Goal: Use online tool/utility: Utilize a website feature to perform a specific function

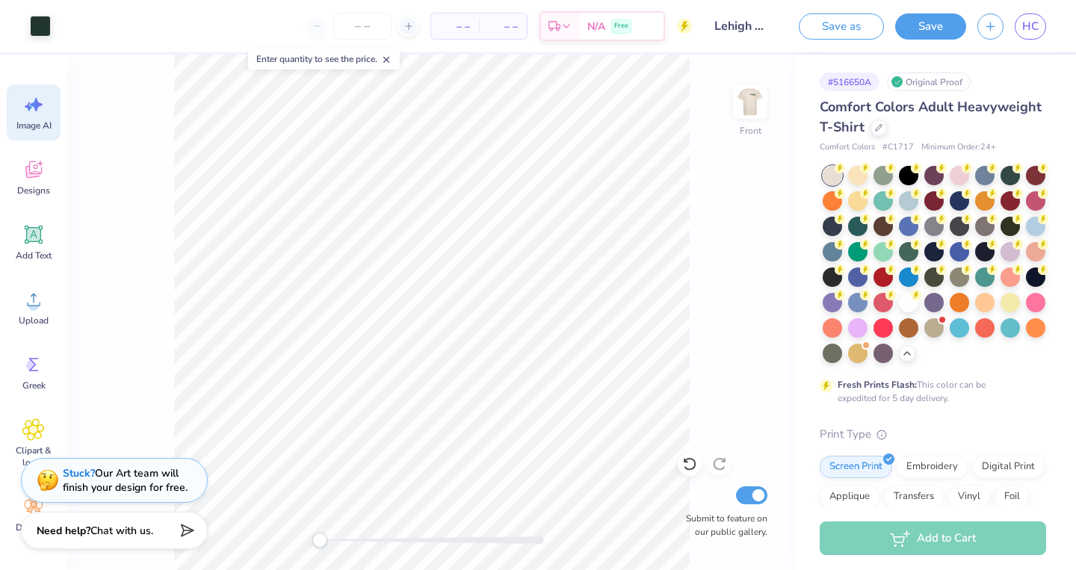
scroll to position [0, 34]
type input "3.19"
type input "1.68"
type input "7.83"
click at [44, 33] on div at bounding box center [40, 24] width 21 height 21
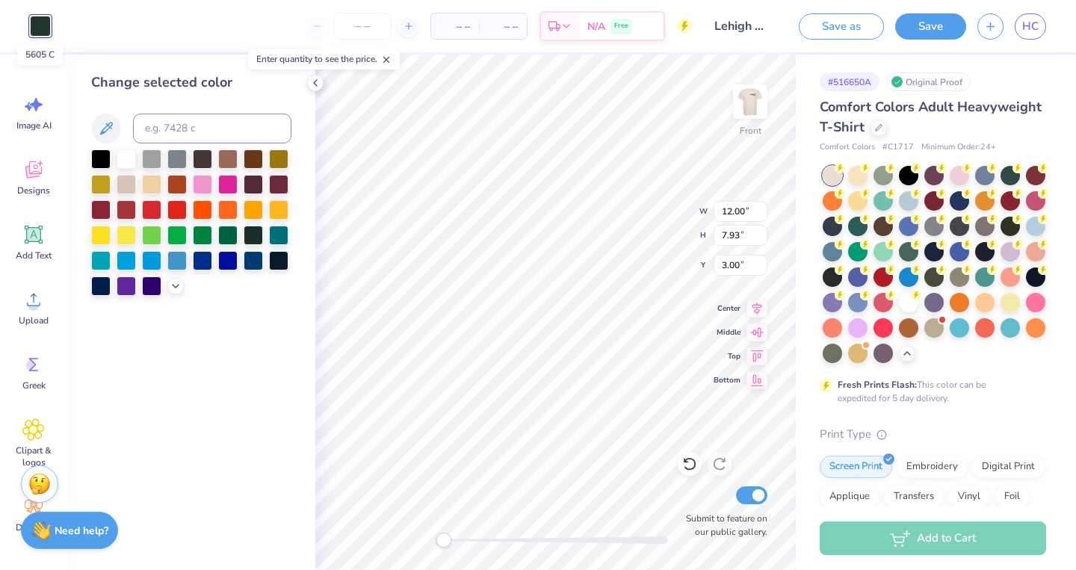
scroll to position [0, 0]
click at [131, 166] on div at bounding box center [126, 157] width 19 height 19
click at [109, 184] on div at bounding box center [100, 182] width 19 height 19
click at [41, 209] on div "Image AI Designs Add Text Upload Greek Clipart & logos Decorate" at bounding box center [34, 311] width 54 height 458
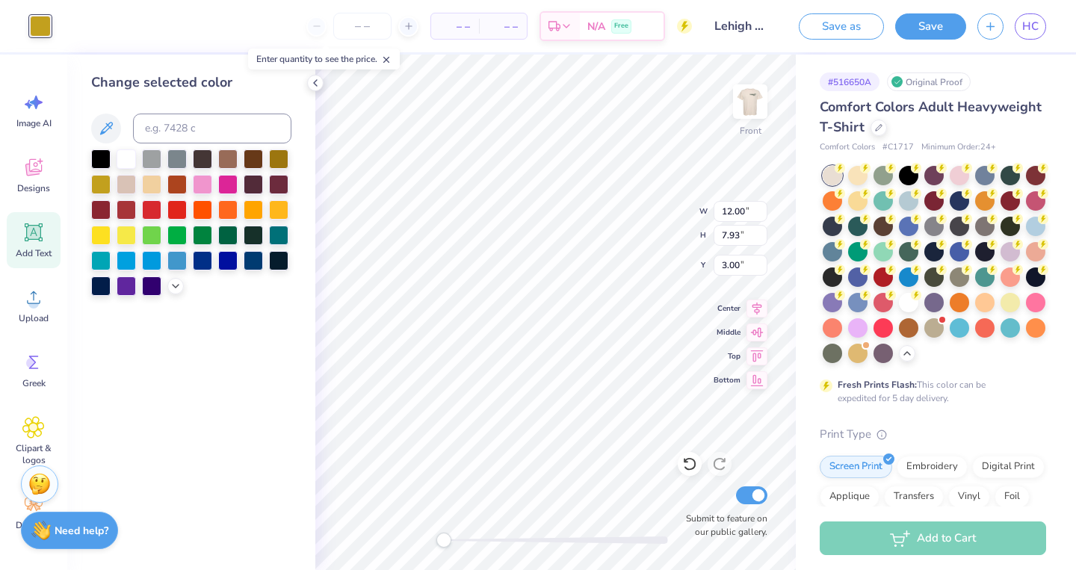
click at [32, 237] on icon at bounding box center [34, 233] width 14 height 14
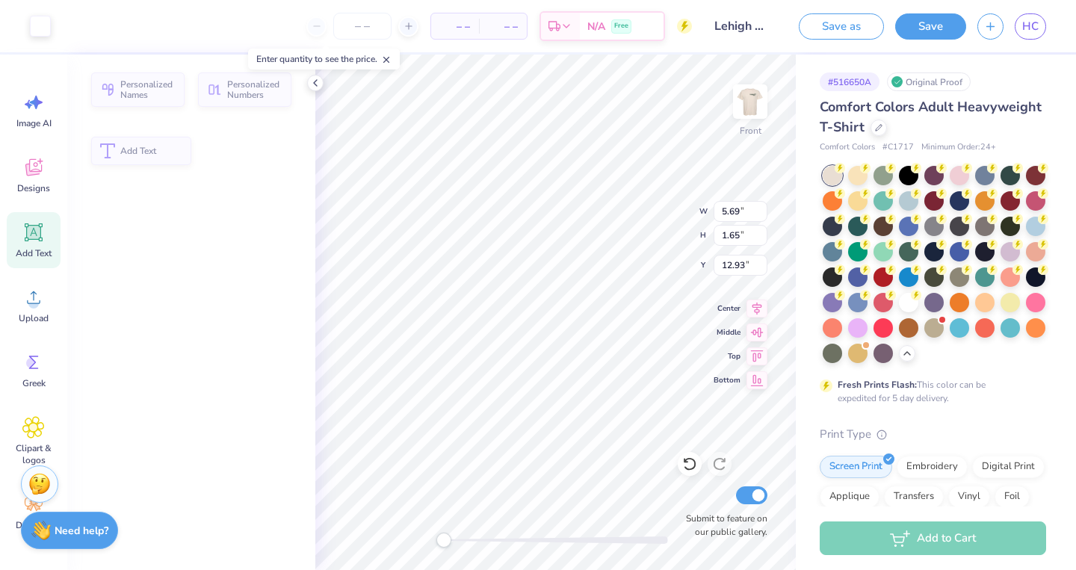
type input "5.69"
type input "1.65"
type input "12.93"
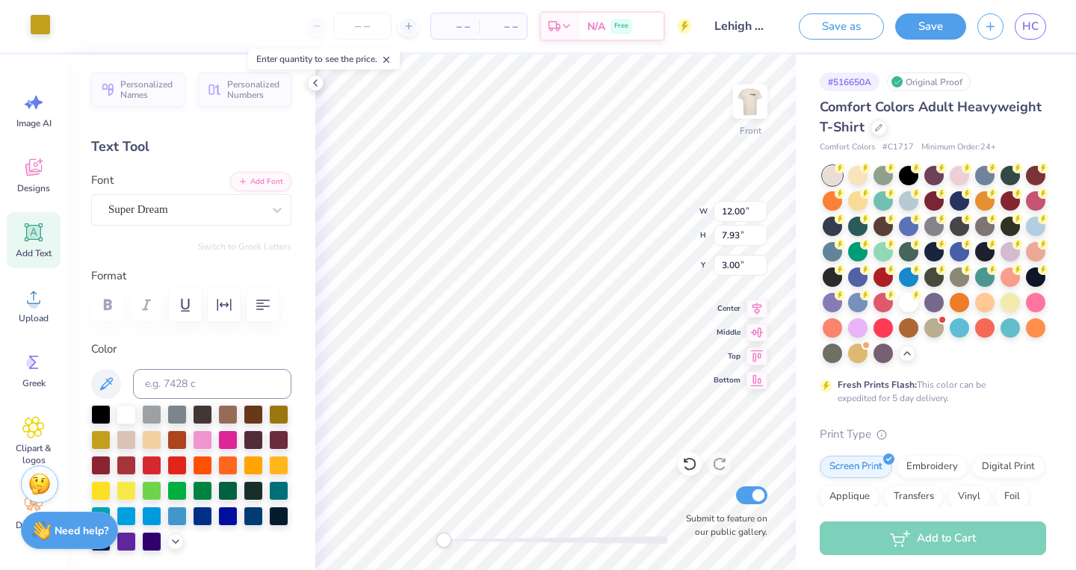
click at [38, 24] on div at bounding box center [40, 24] width 21 height 21
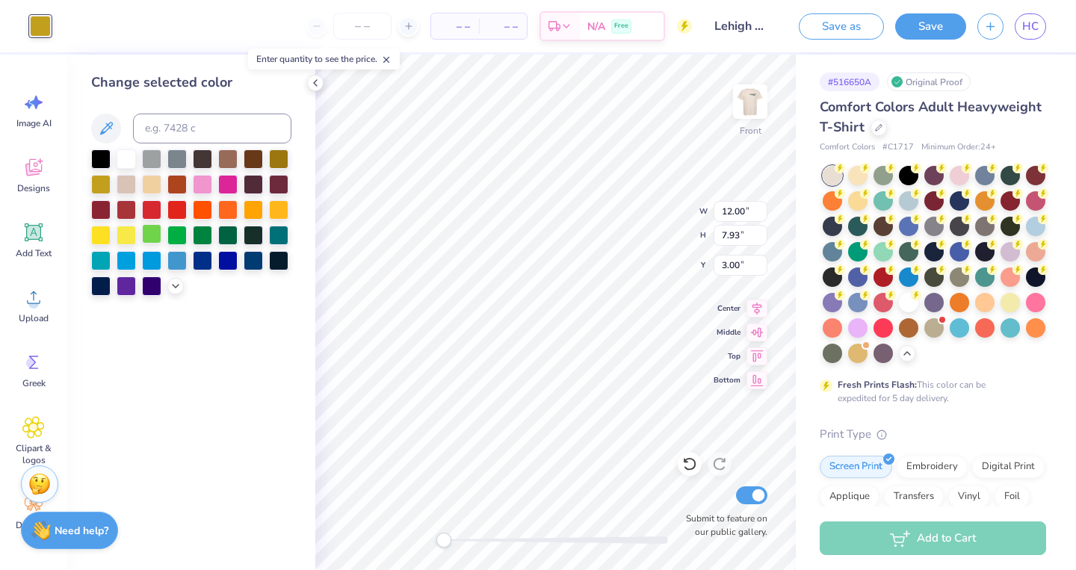
click at [152, 229] on div at bounding box center [151, 233] width 19 height 19
click at [212, 242] on div at bounding box center [202, 233] width 19 height 19
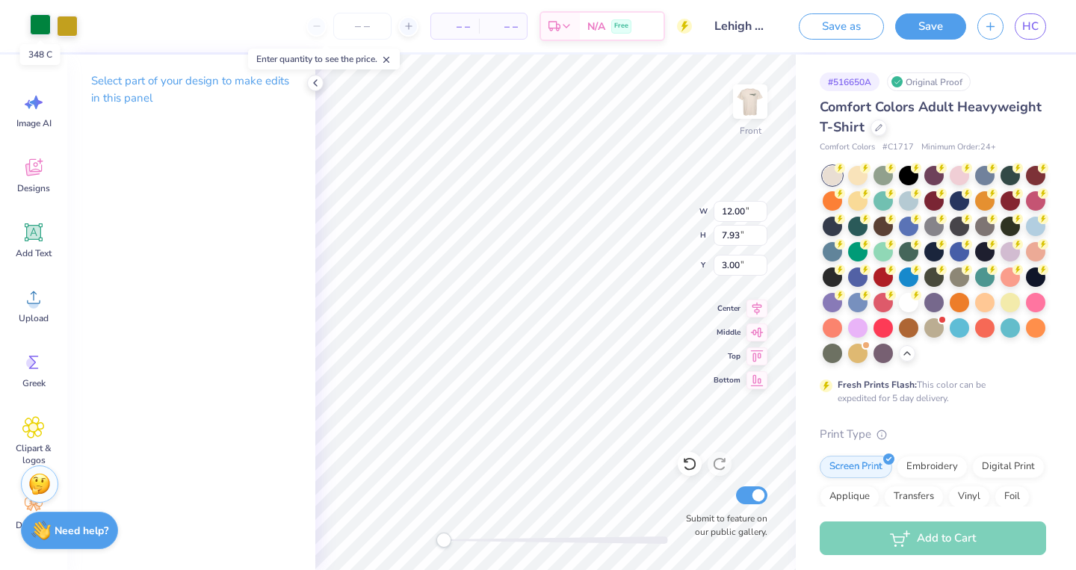
click at [40, 30] on div at bounding box center [40, 24] width 21 height 21
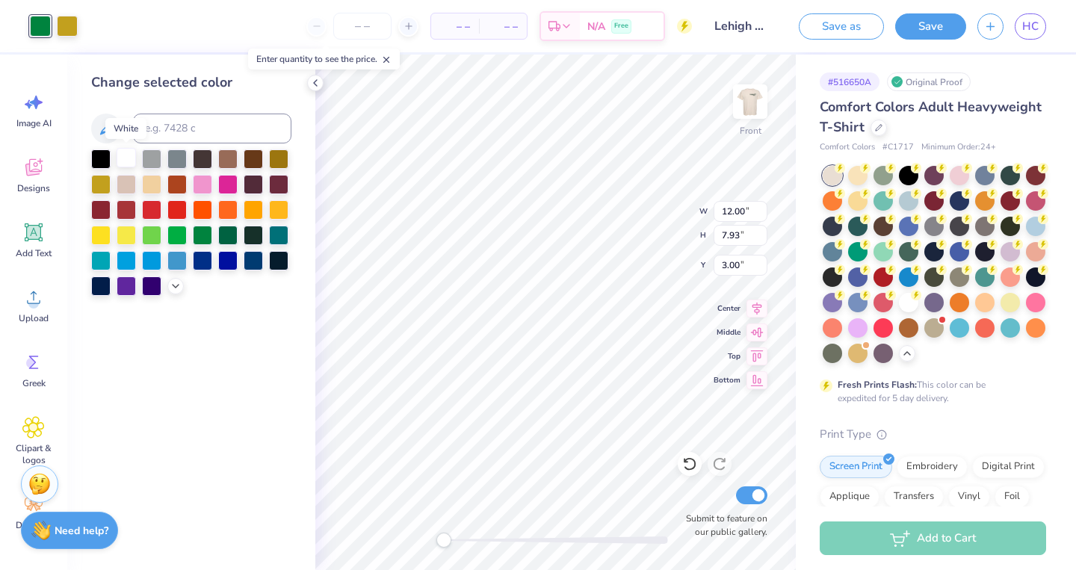
click at [128, 159] on div at bounding box center [126, 157] width 19 height 19
click at [125, 157] on div at bounding box center [126, 157] width 19 height 19
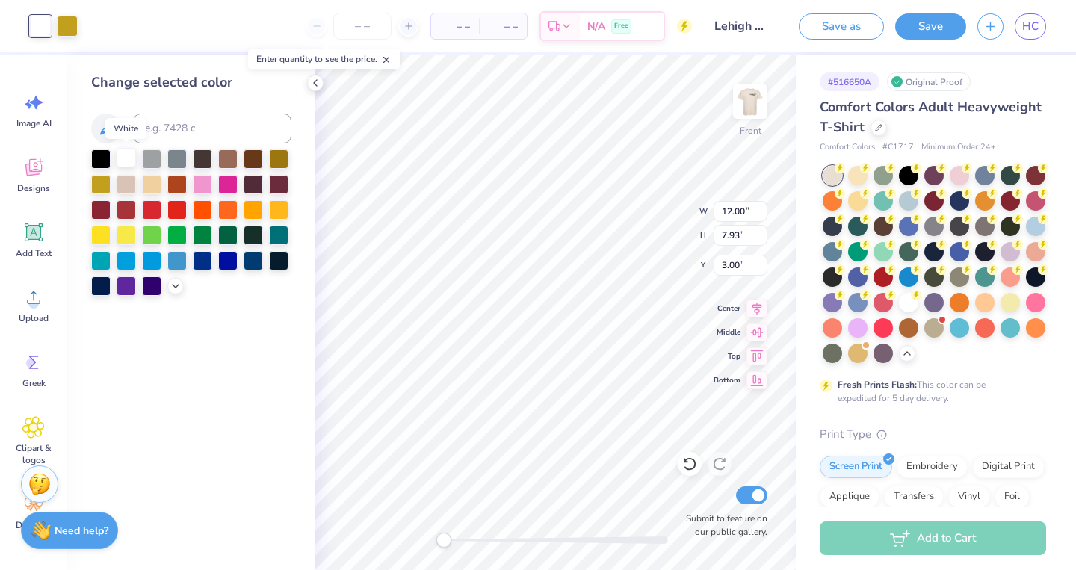
click at [125, 157] on div at bounding box center [126, 157] width 19 height 19
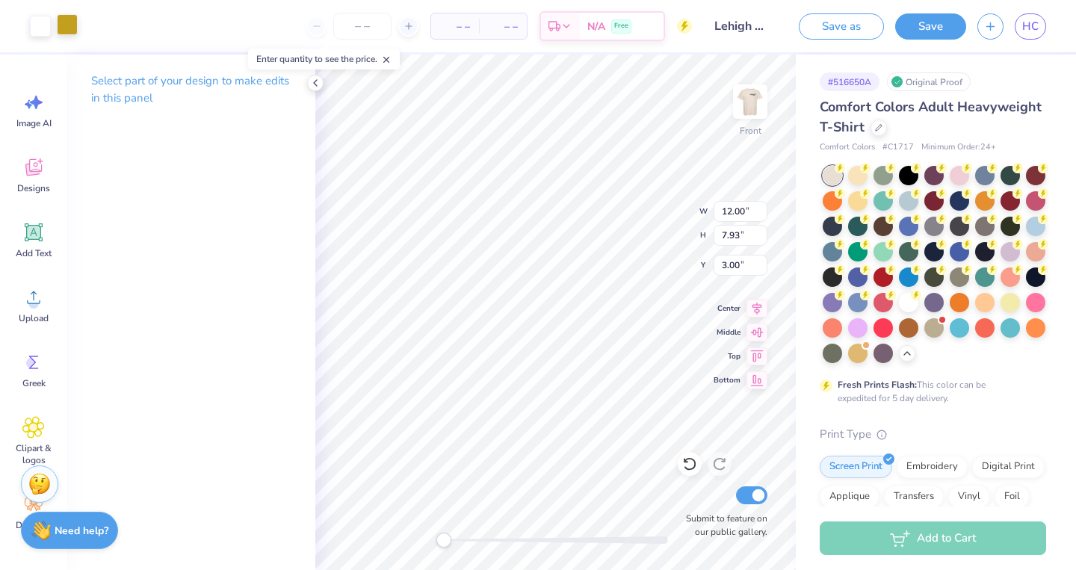
click at [71, 31] on div at bounding box center [67, 24] width 21 height 21
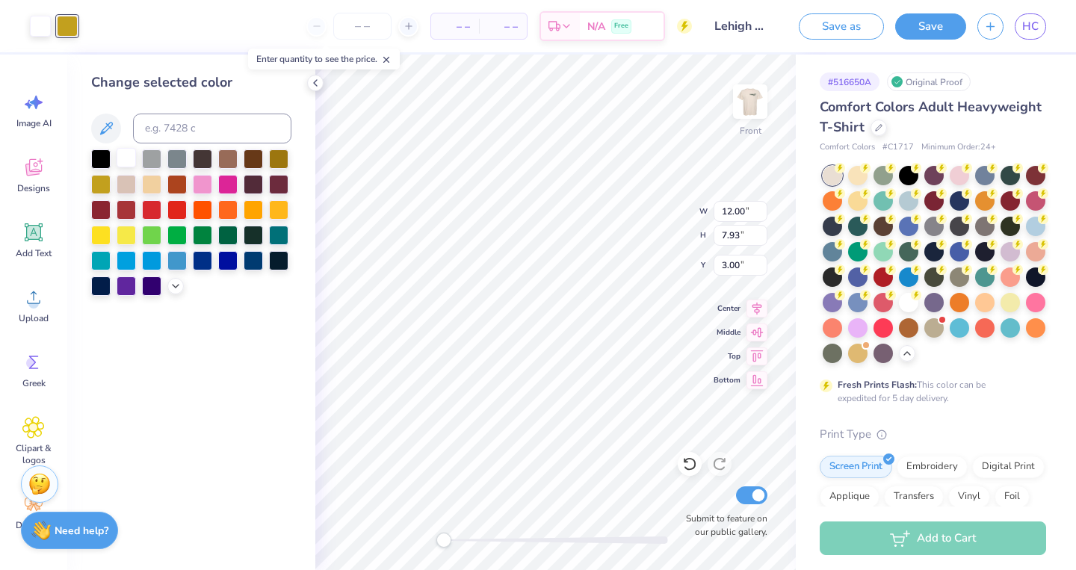
click at [129, 157] on div at bounding box center [126, 157] width 19 height 19
click at [311, 86] on icon at bounding box center [315, 83] width 12 height 12
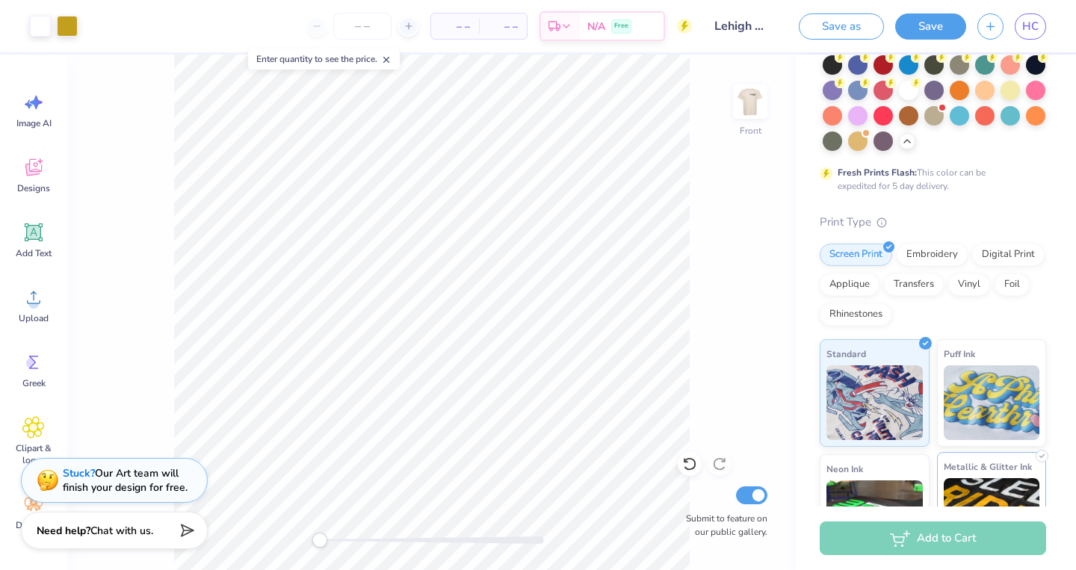
scroll to position [105, 0]
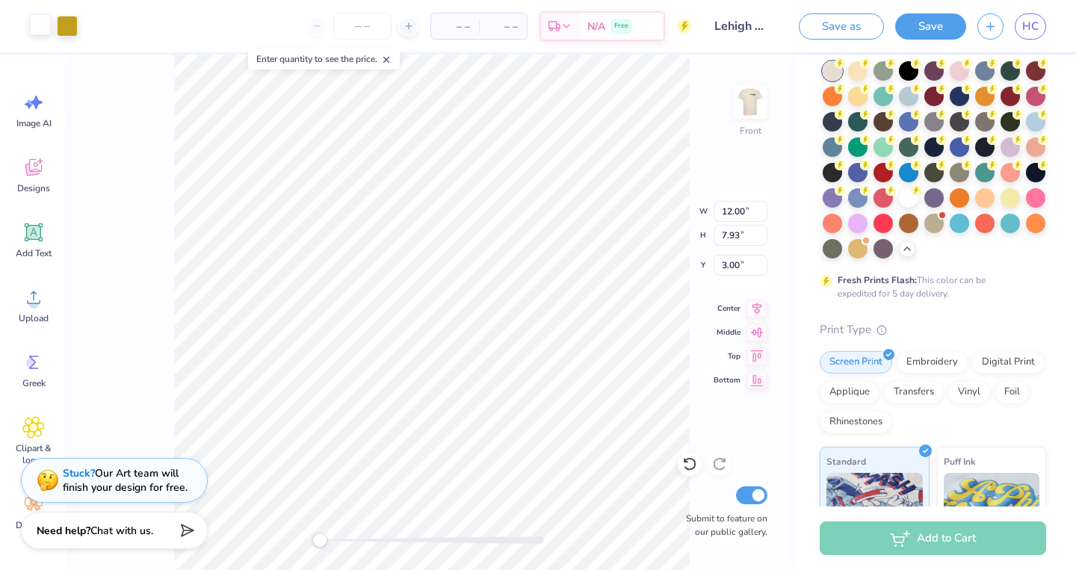
click at [41, 21] on div at bounding box center [40, 24] width 21 height 21
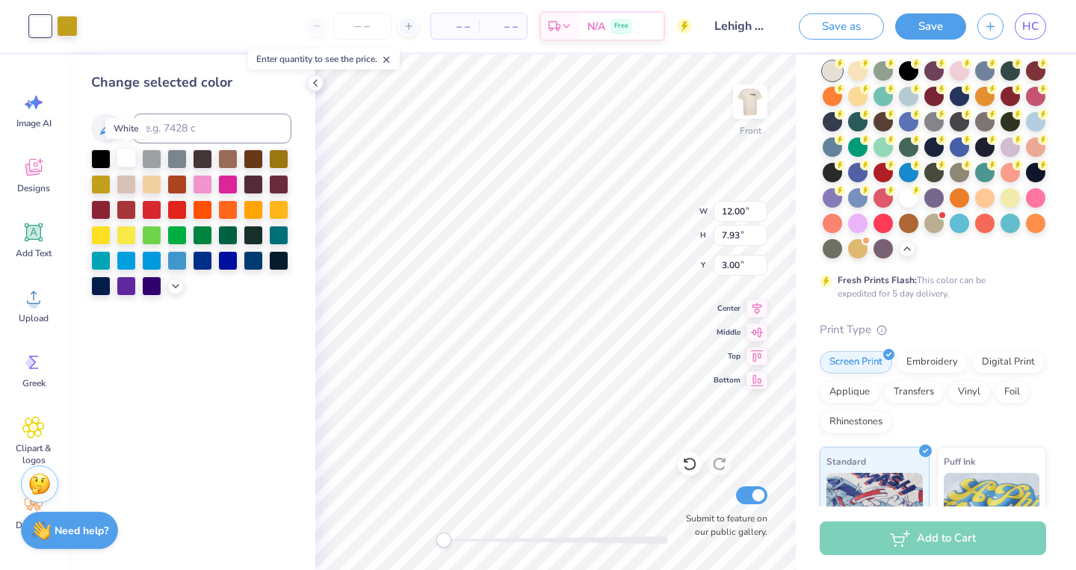
click at [134, 163] on div at bounding box center [126, 157] width 19 height 19
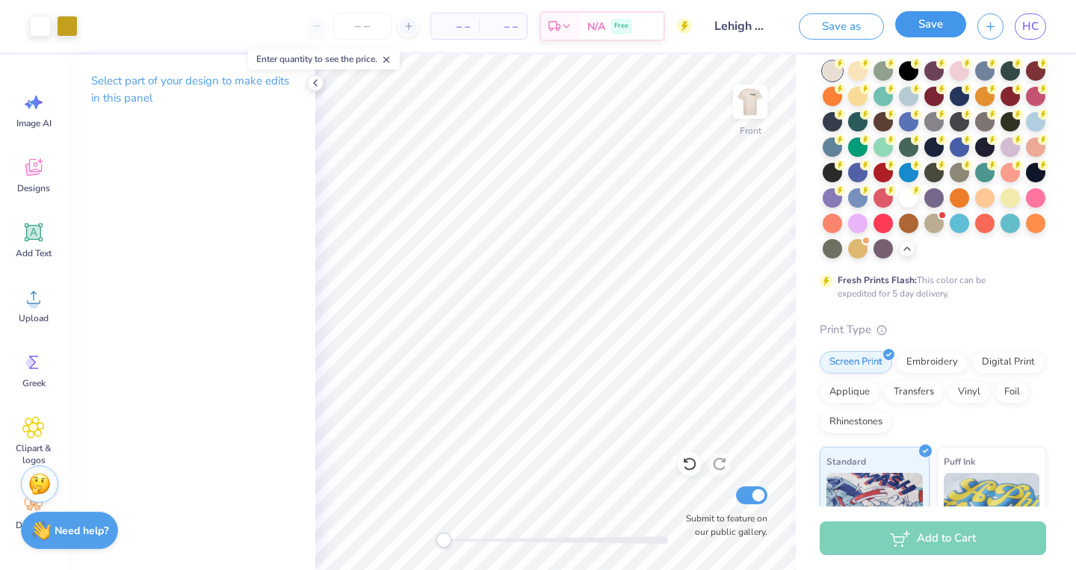
click at [920, 33] on button "Save" at bounding box center [930, 24] width 71 height 26
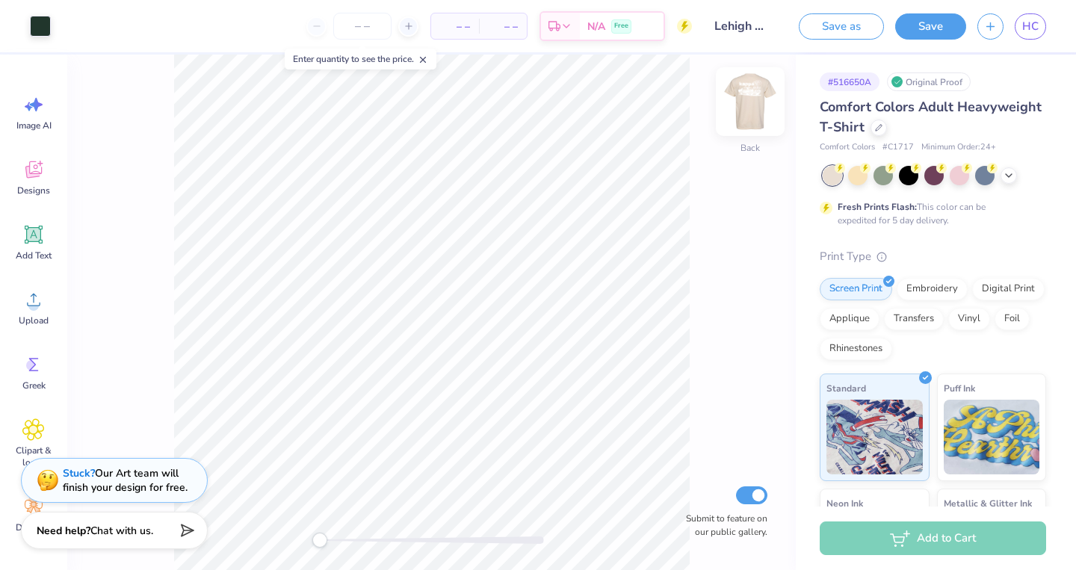
click at [749, 111] on img at bounding box center [750, 102] width 60 height 60
click at [1008, 176] on icon at bounding box center [1008, 174] width 12 height 12
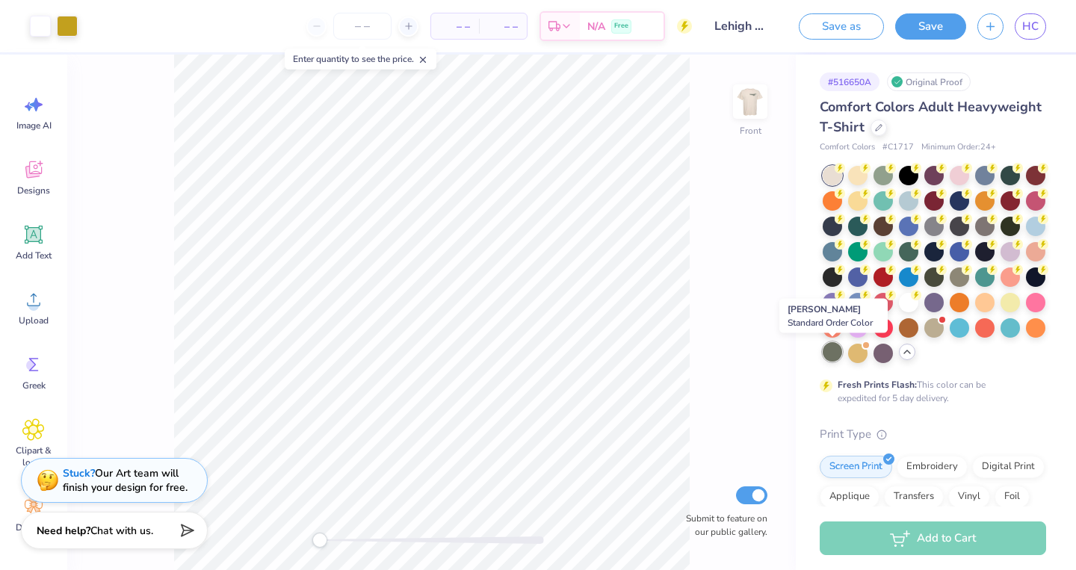
click at [834, 358] on div at bounding box center [831, 351] width 19 height 19
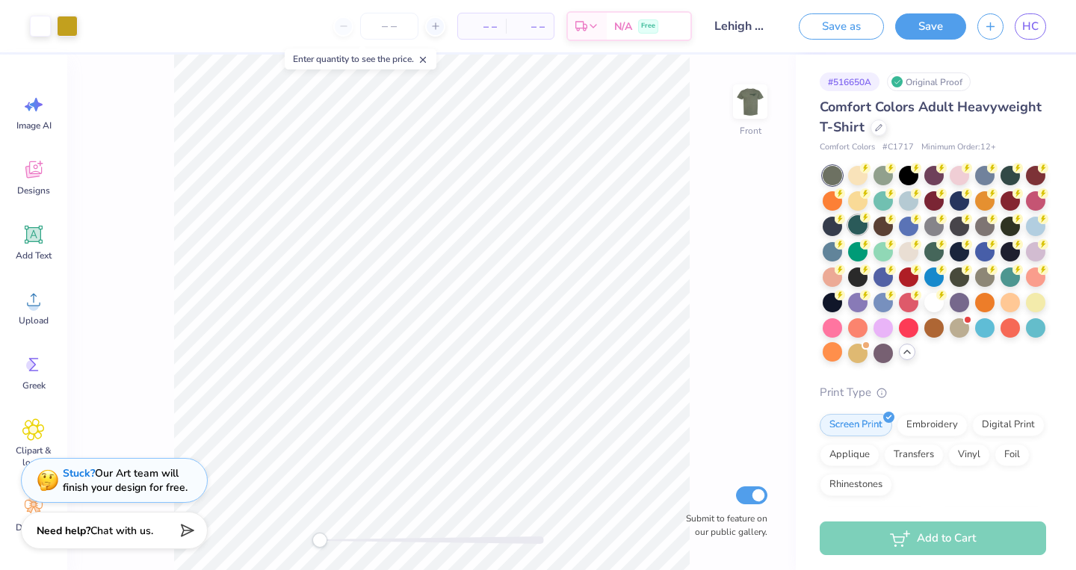
click at [852, 229] on div at bounding box center [857, 224] width 19 height 19
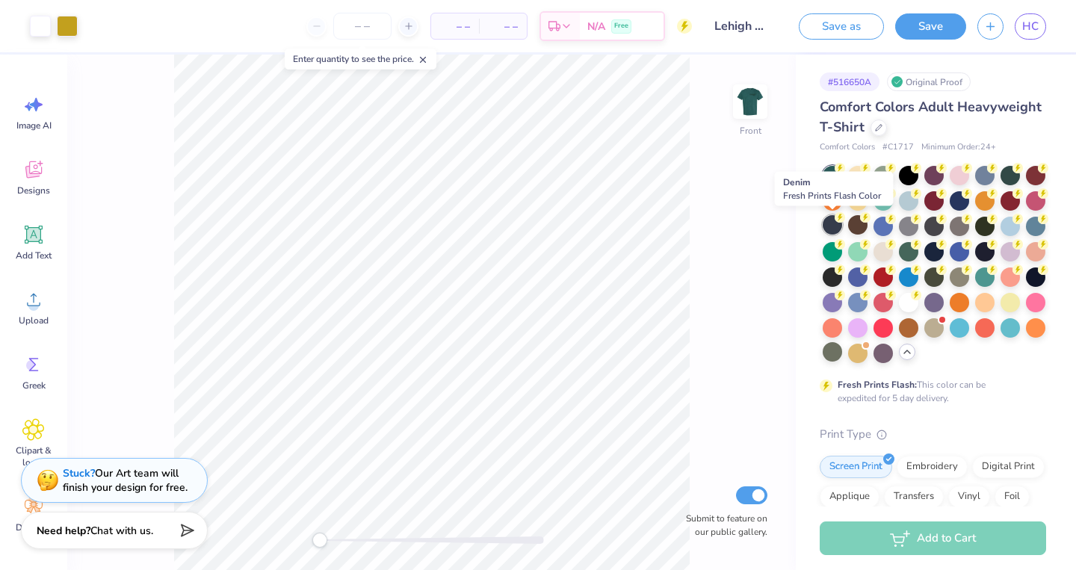
click at [834, 227] on div at bounding box center [831, 224] width 19 height 19
click at [838, 200] on div at bounding box center [831, 199] width 19 height 19
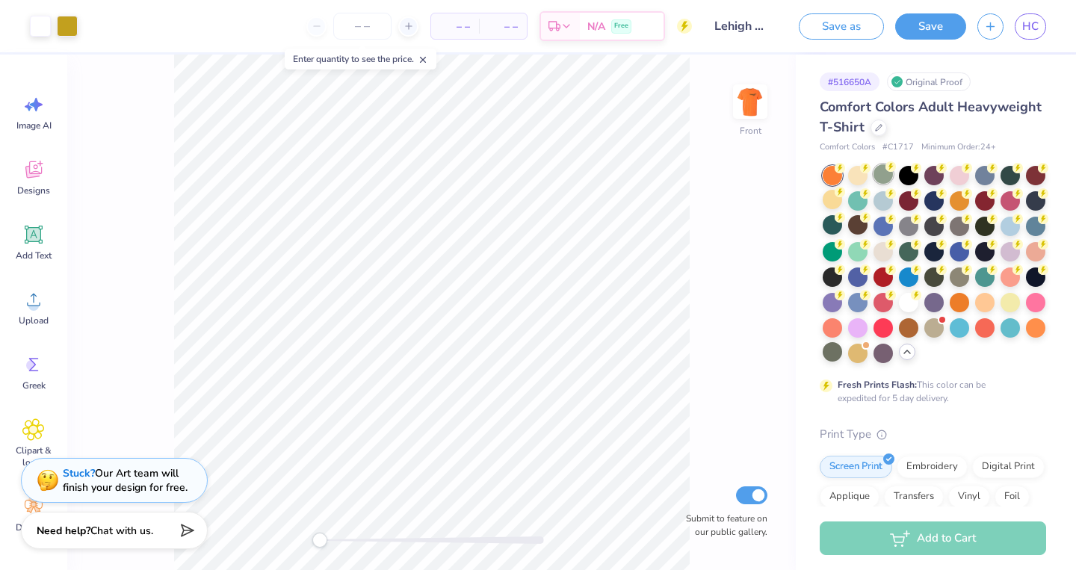
click at [889, 178] on div at bounding box center [882, 173] width 19 height 19
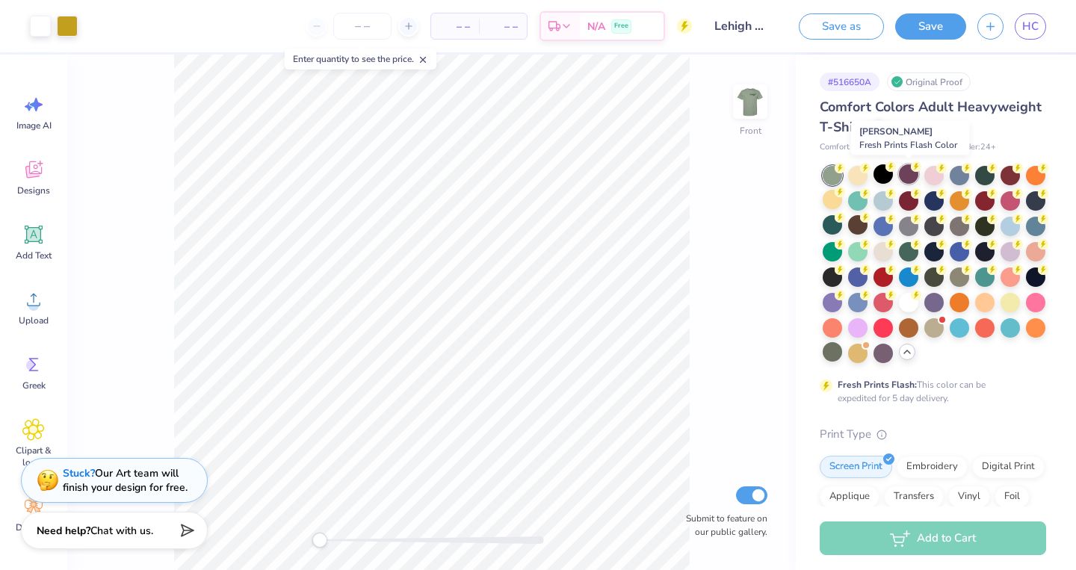
click at [911, 184] on div at bounding box center [908, 173] width 19 height 19
click at [911, 228] on div at bounding box center [908, 224] width 19 height 19
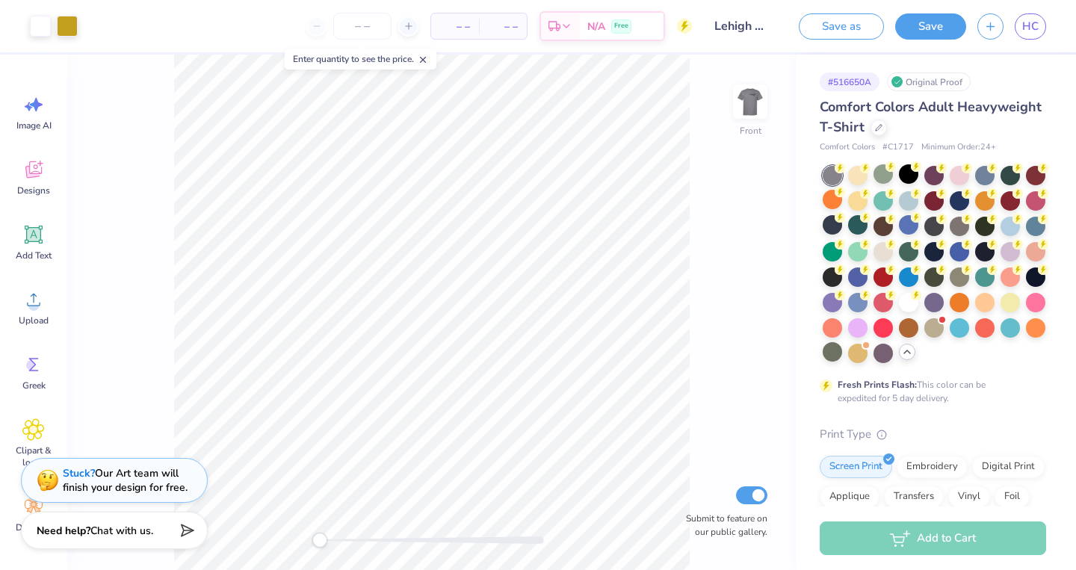
click at [922, 253] on div at bounding box center [933, 264] width 223 height 197
click at [910, 250] on div at bounding box center [908, 250] width 19 height 19
click at [980, 273] on div at bounding box center [984, 275] width 19 height 19
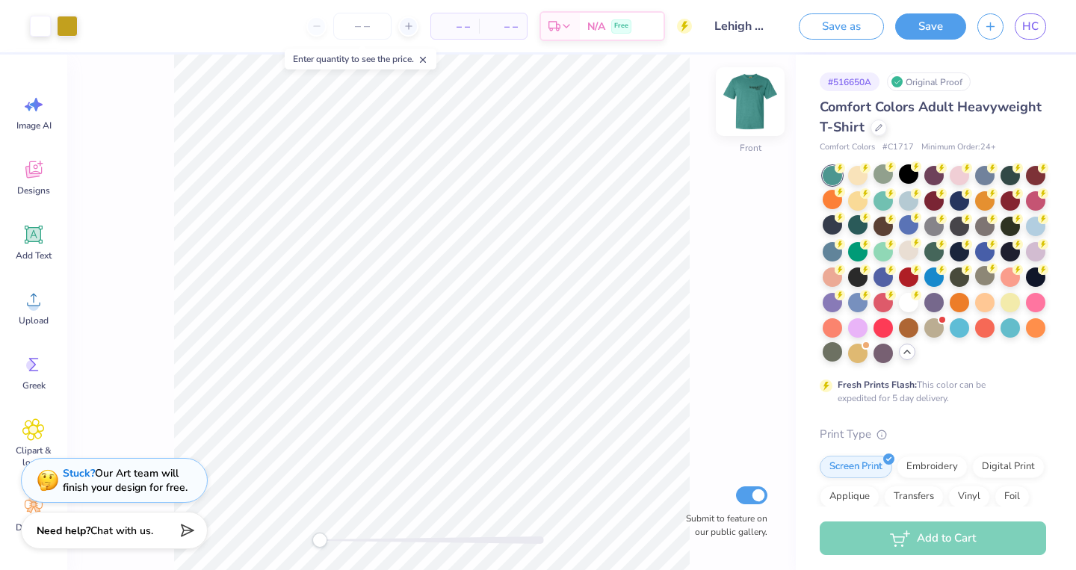
click at [757, 112] on img at bounding box center [750, 102] width 60 height 60
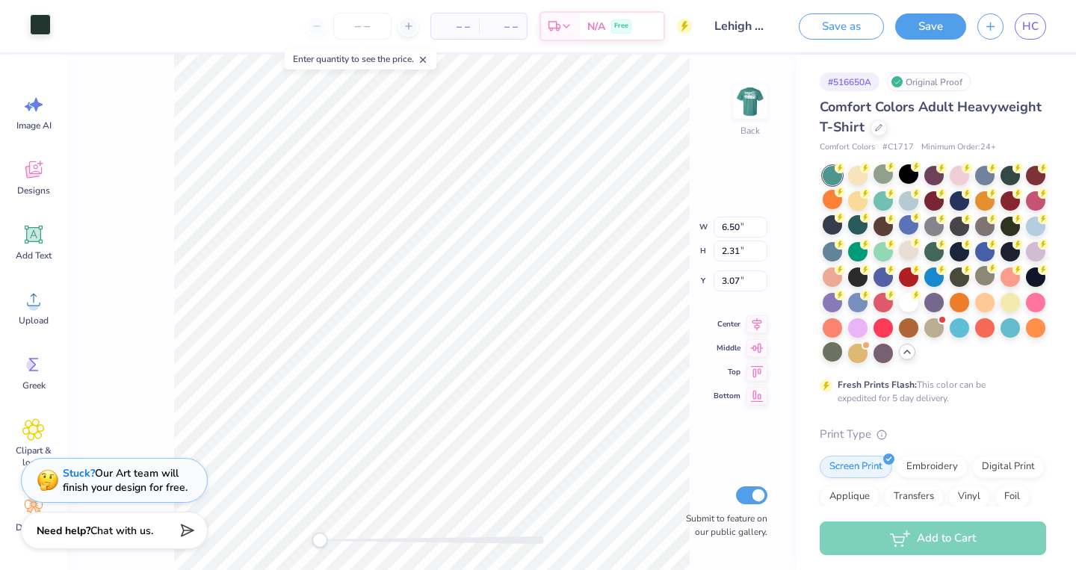
click at [42, 33] on div at bounding box center [40, 24] width 21 height 21
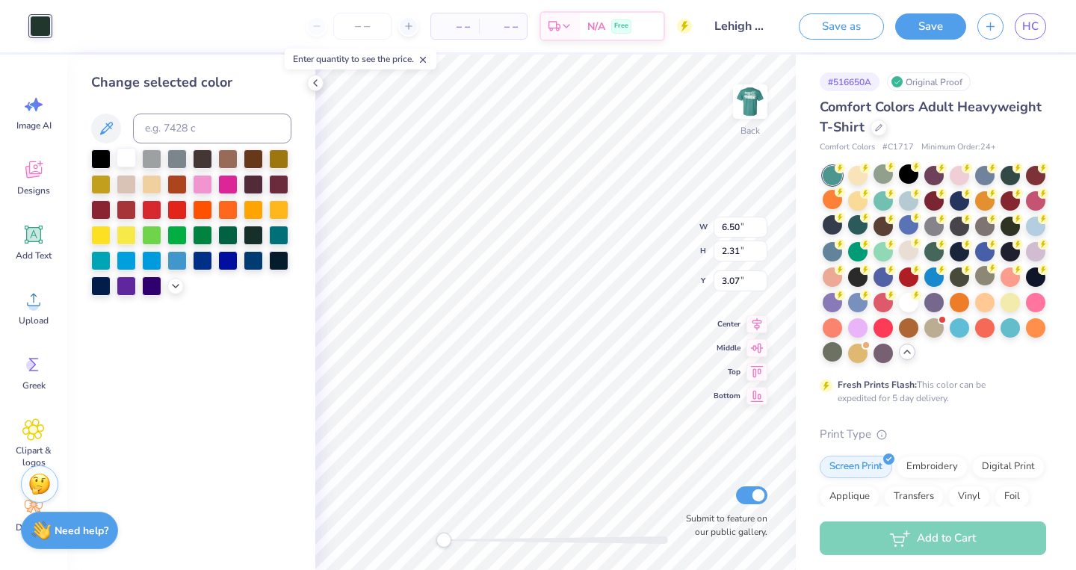
click at [128, 163] on div at bounding box center [126, 157] width 19 height 19
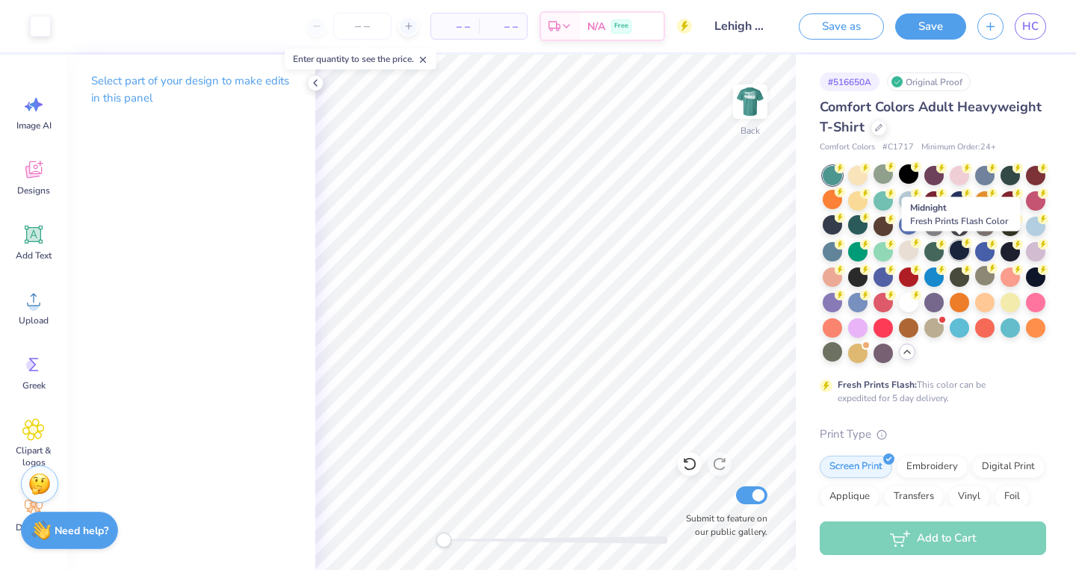
click at [956, 248] on div at bounding box center [958, 250] width 19 height 19
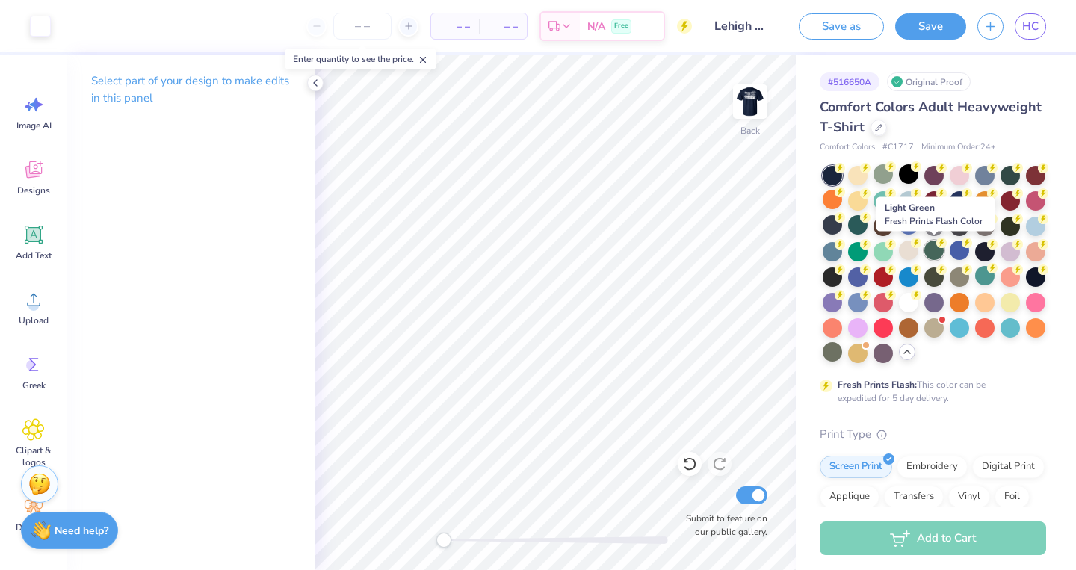
click at [939, 252] on div at bounding box center [933, 250] width 19 height 19
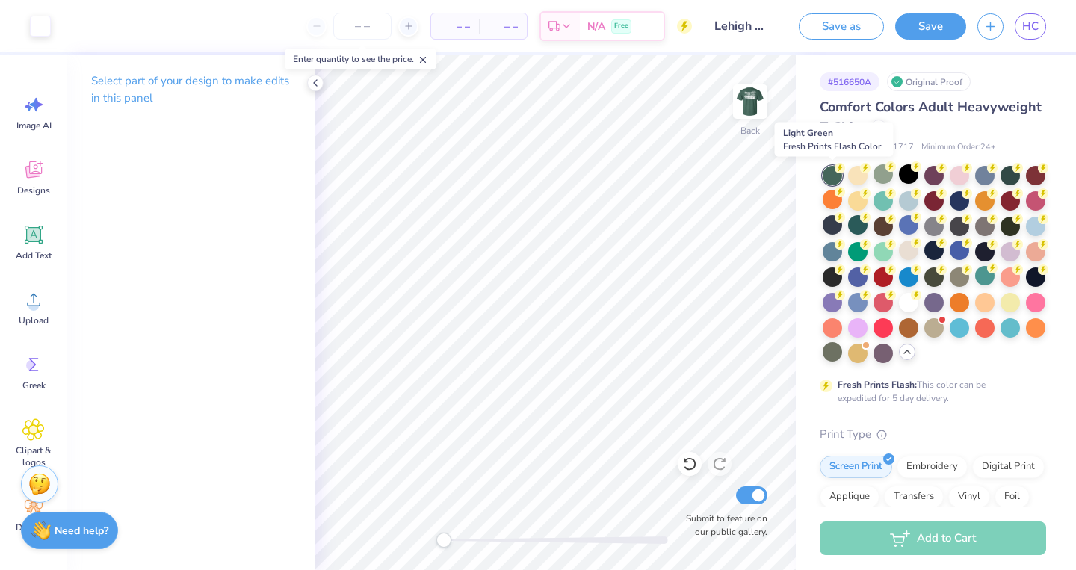
click at [825, 180] on div at bounding box center [831, 175] width 19 height 19
click at [835, 176] on div at bounding box center [831, 175] width 19 height 19
click at [1012, 179] on div at bounding box center [1009, 173] width 19 height 19
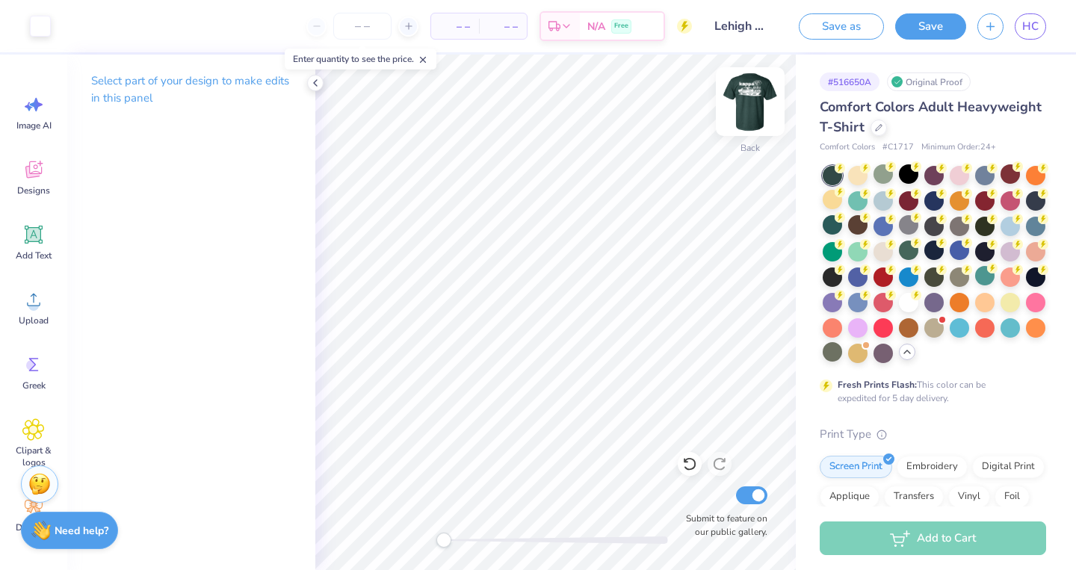
click at [742, 102] on img at bounding box center [750, 102] width 60 height 60
click at [347, 539] on div "Front Submit to feature on our public gallery." at bounding box center [555, 312] width 480 height 515
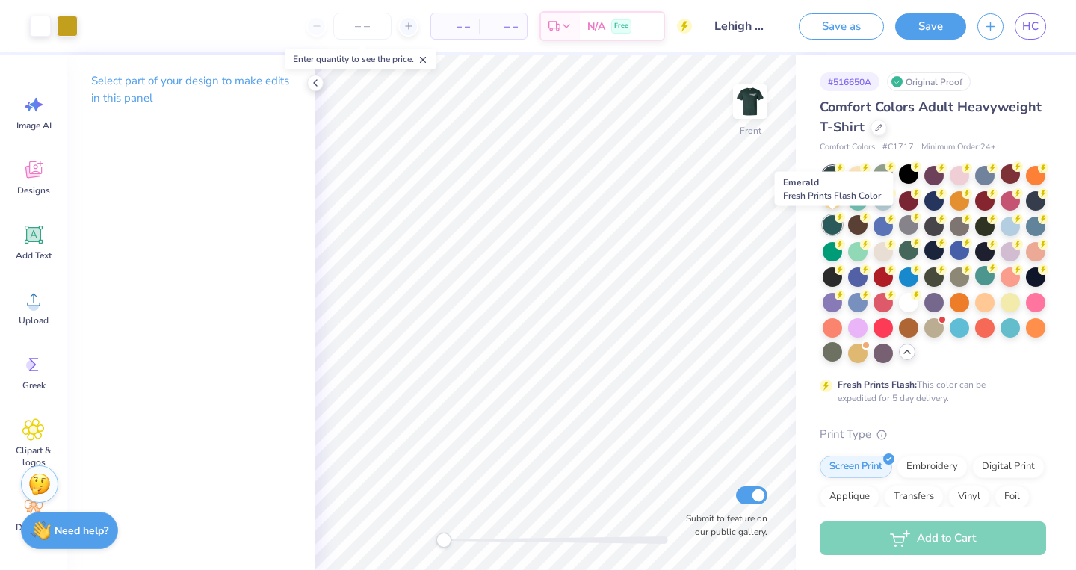
click at [833, 224] on div at bounding box center [831, 224] width 19 height 19
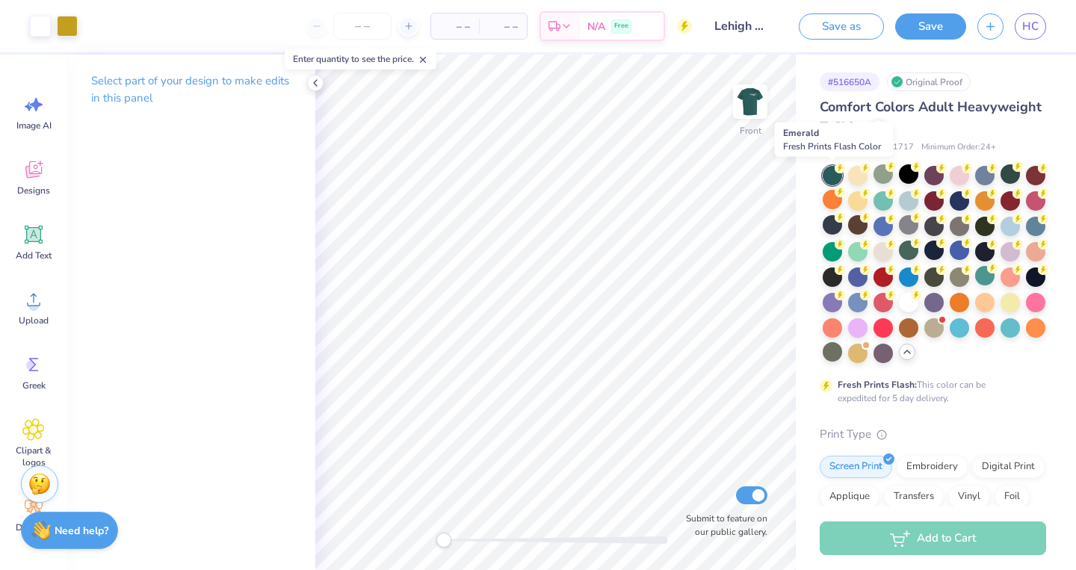
click at [834, 168] on div at bounding box center [831, 175] width 19 height 19
click at [833, 228] on div at bounding box center [831, 224] width 19 height 19
click at [1013, 180] on div at bounding box center [1009, 173] width 19 height 19
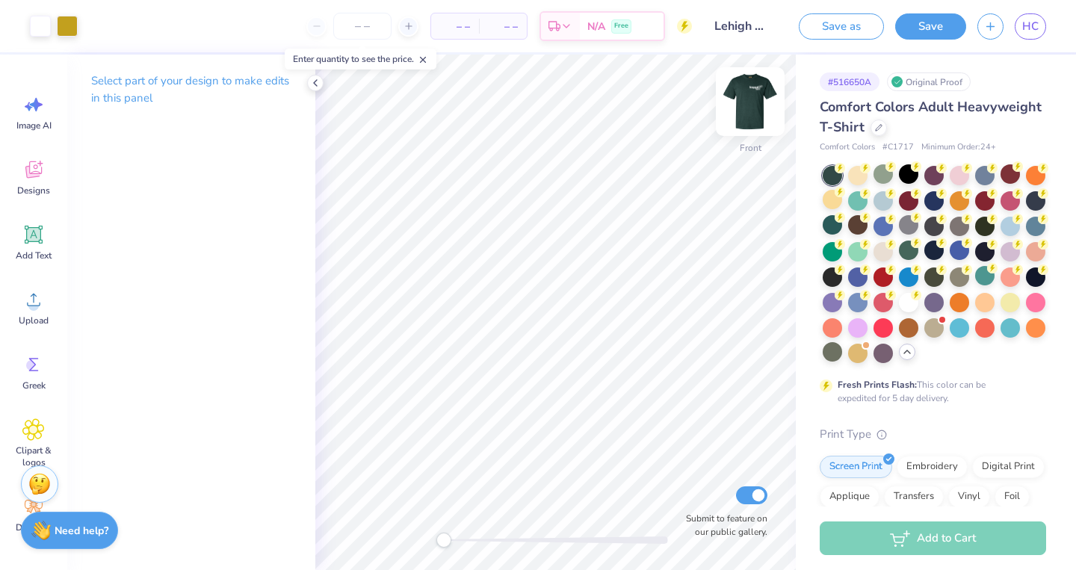
click at [756, 104] on img at bounding box center [750, 102] width 60 height 60
click at [46, 25] on div at bounding box center [40, 24] width 21 height 21
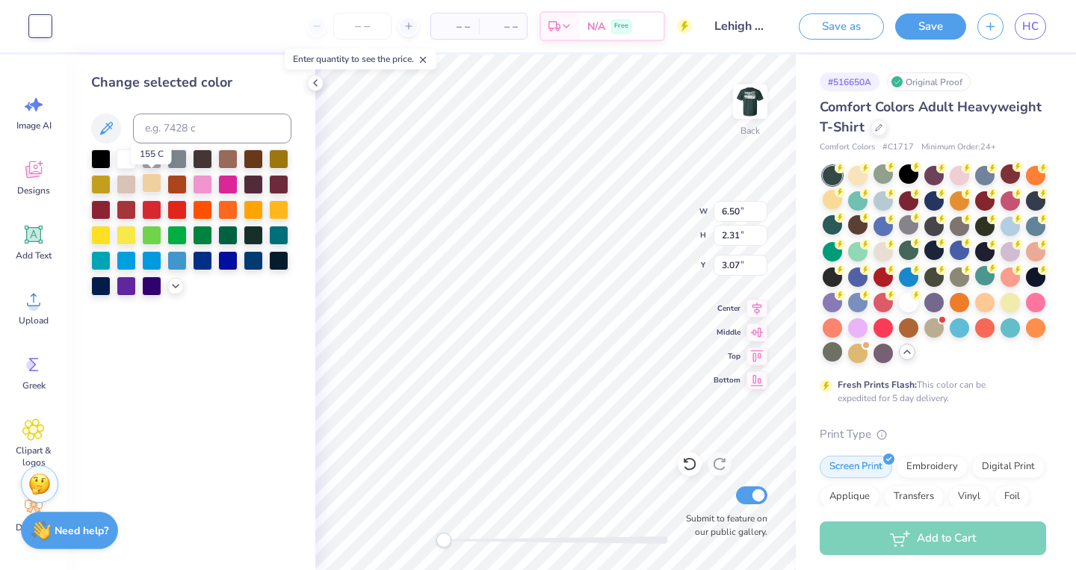
click at [147, 185] on div at bounding box center [151, 182] width 19 height 19
click at [130, 159] on div at bounding box center [126, 157] width 19 height 19
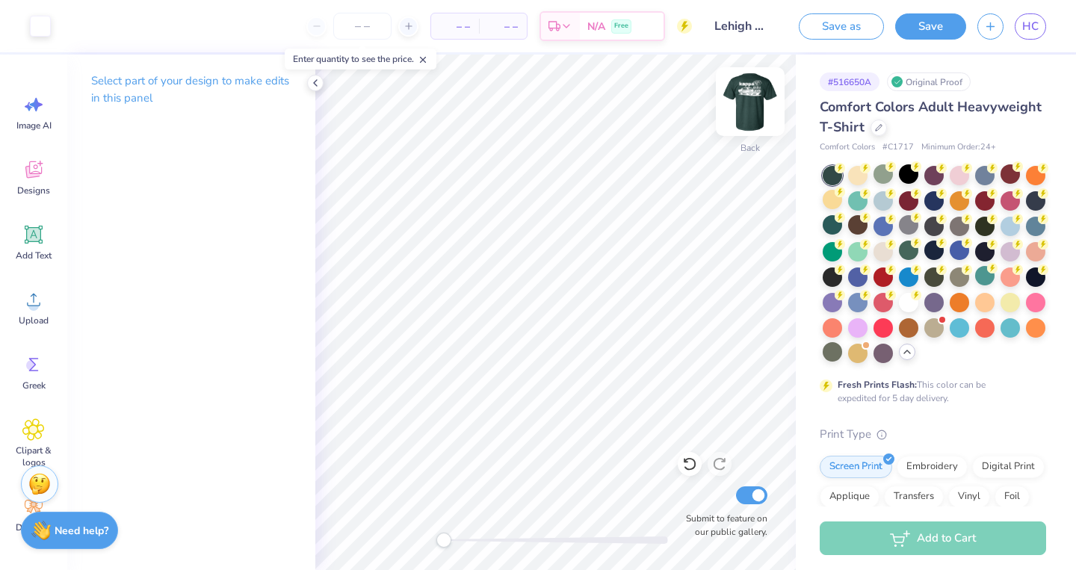
click at [743, 115] on img at bounding box center [750, 102] width 60 height 60
click at [822, 232] on div at bounding box center [932, 264] width 226 height 197
click at [827, 232] on div at bounding box center [831, 224] width 19 height 19
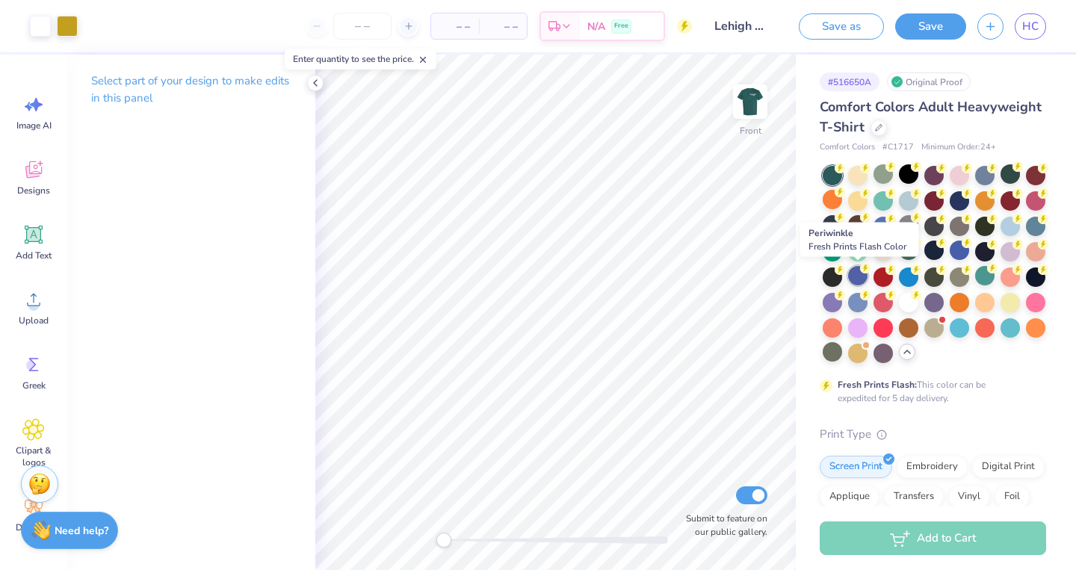
click at [857, 279] on div at bounding box center [857, 275] width 19 height 19
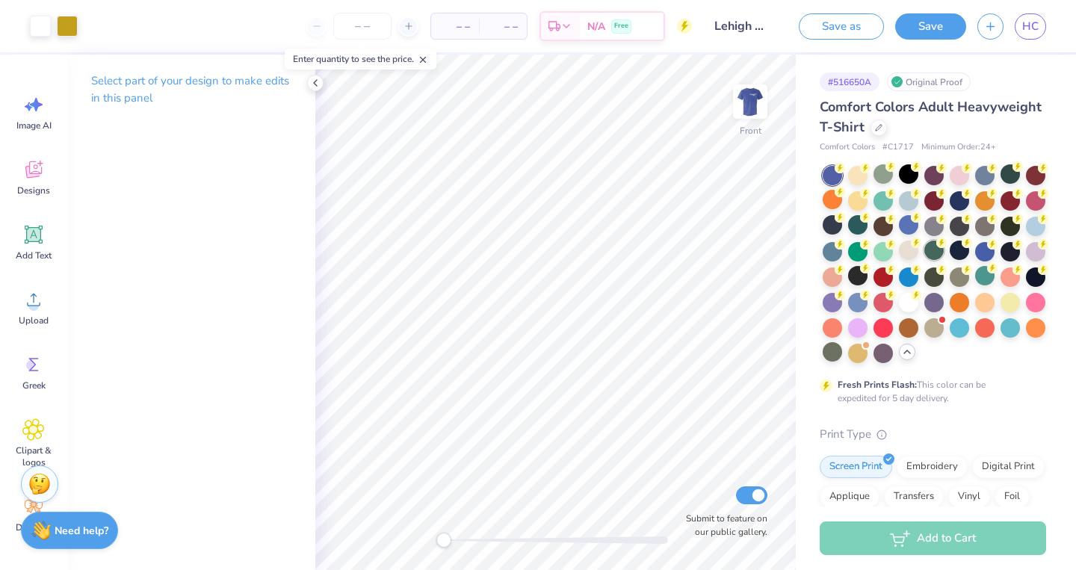
click at [937, 244] on circle at bounding box center [941, 243] width 10 height 10
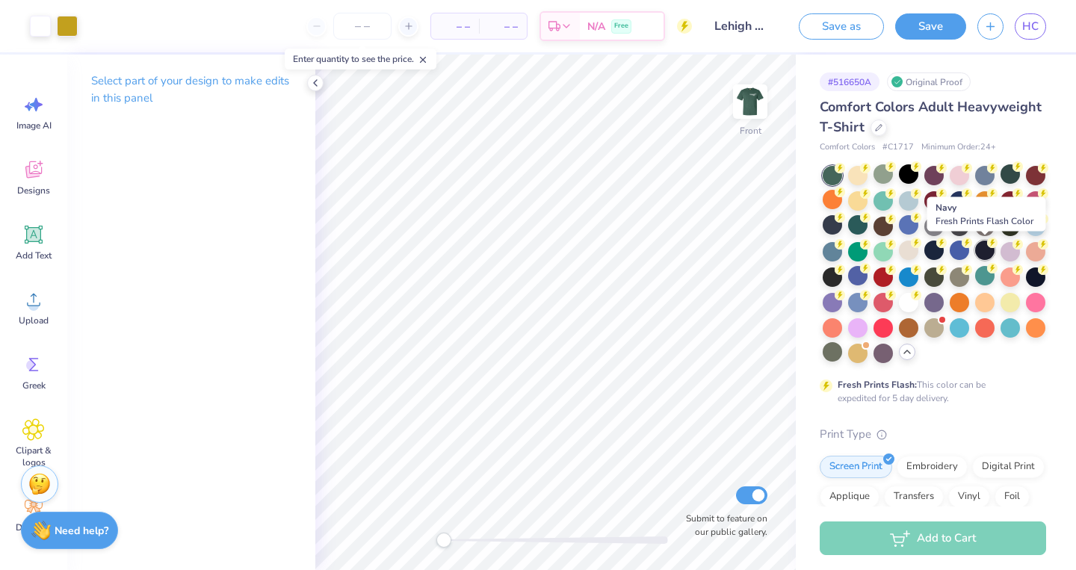
click at [985, 247] on div at bounding box center [984, 250] width 19 height 19
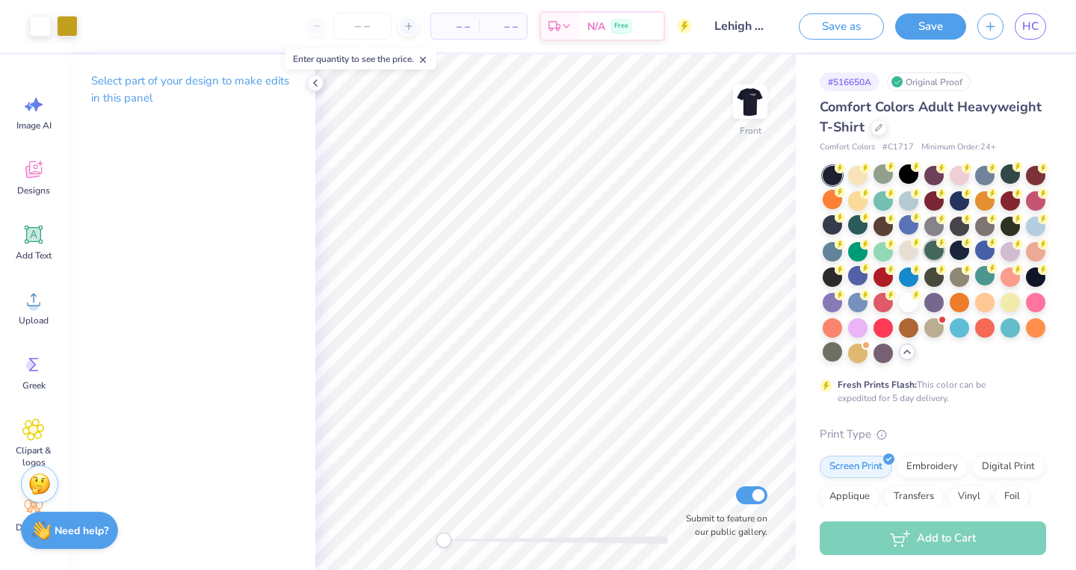
click at [934, 252] on div at bounding box center [933, 250] width 19 height 19
click at [862, 225] on div at bounding box center [857, 224] width 19 height 19
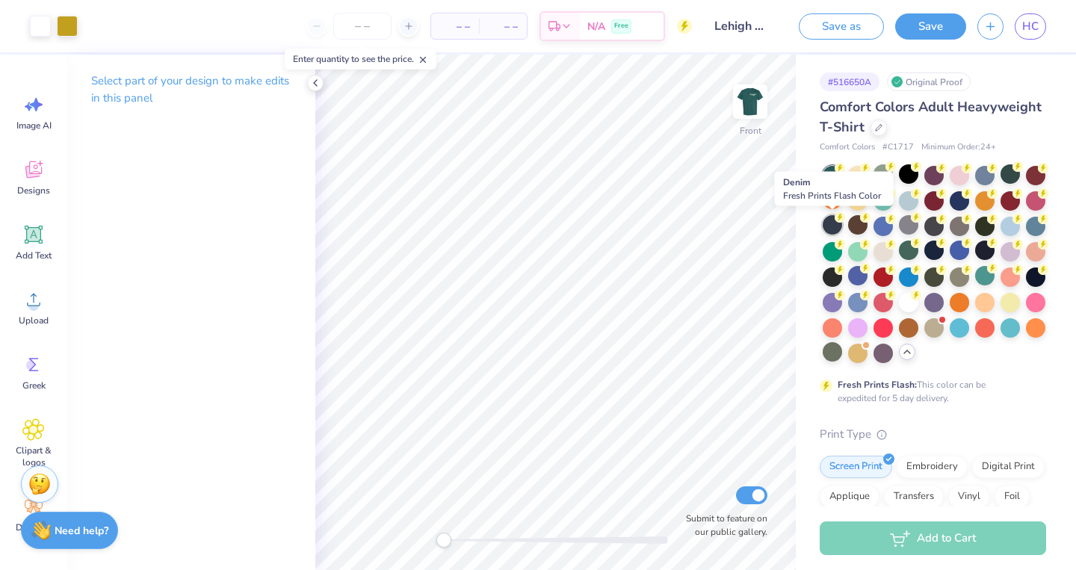
click at [837, 219] on circle at bounding box center [839, 217] width 10 height 10
click at [1014, 167] on circle at bounding box center [1017, 166] width 10 height 10
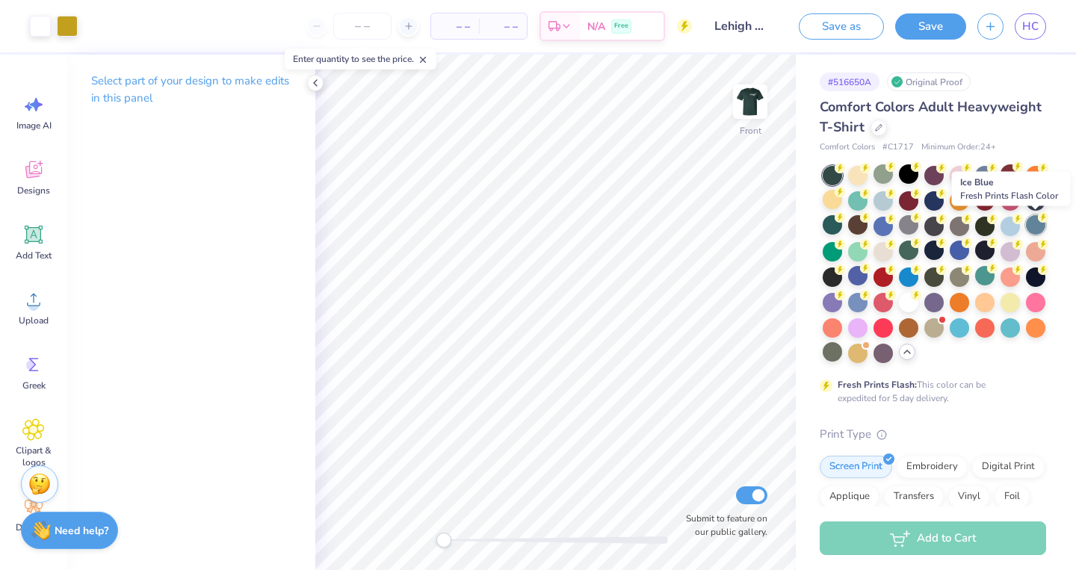
click at [1026, 229] on div at bounding box center [1035, 224] width 19 height 19
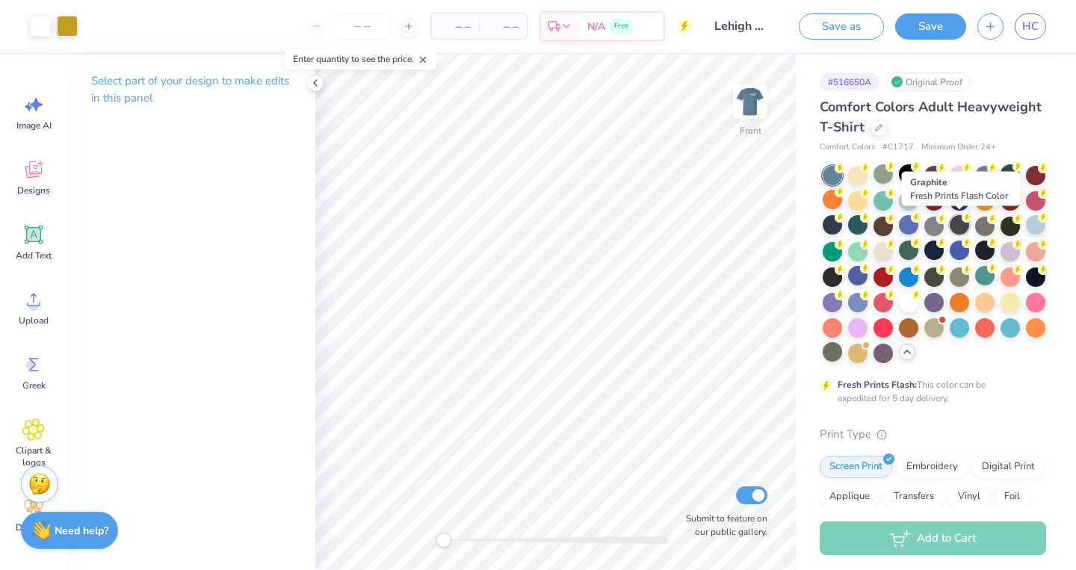
click at [961, 228] on div at bounding box center [958, 224] width 19 height 19
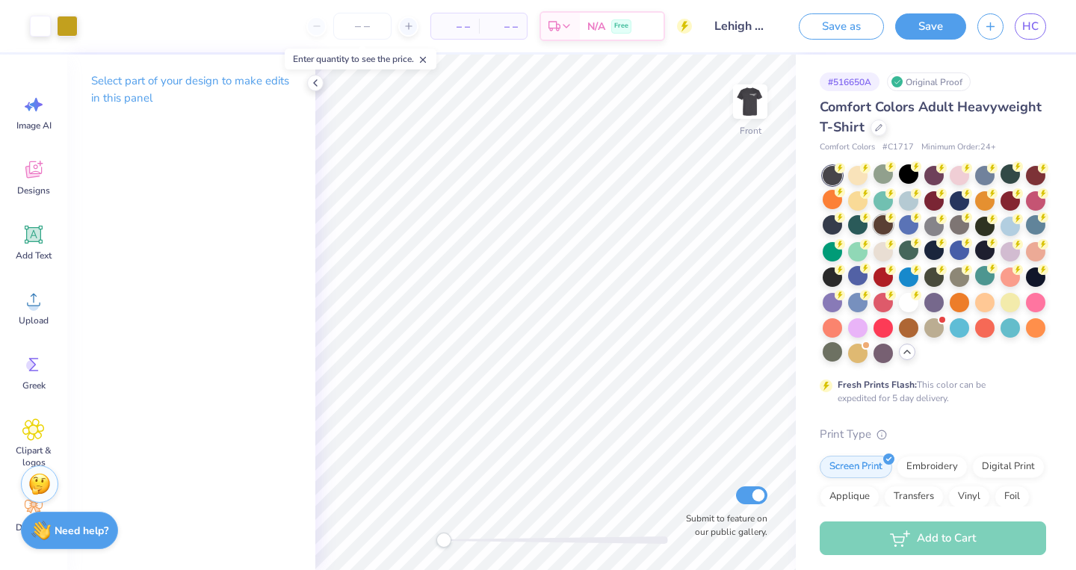
click at [875, 228] on div at bounding box center [882, 224] width 19 height 19
click at [831, 302] on div at bounding box center [831, 300] width 19 height 19
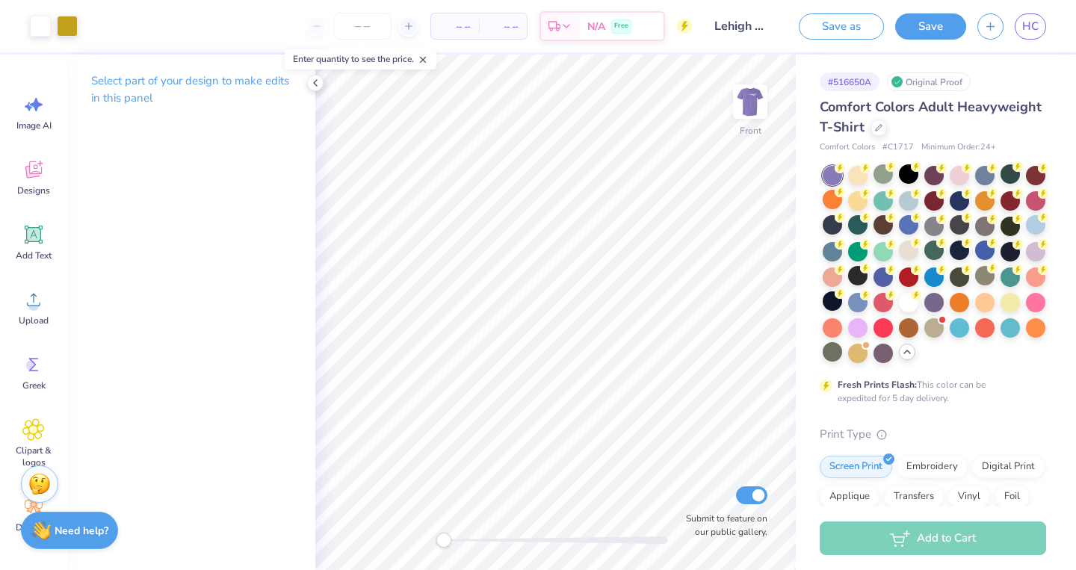
click at [836, 274] on div at bounding box center [831, 276] width 19 height 19
click at [836, 252] on div at bounding box center [831, 250] width 19 height 19
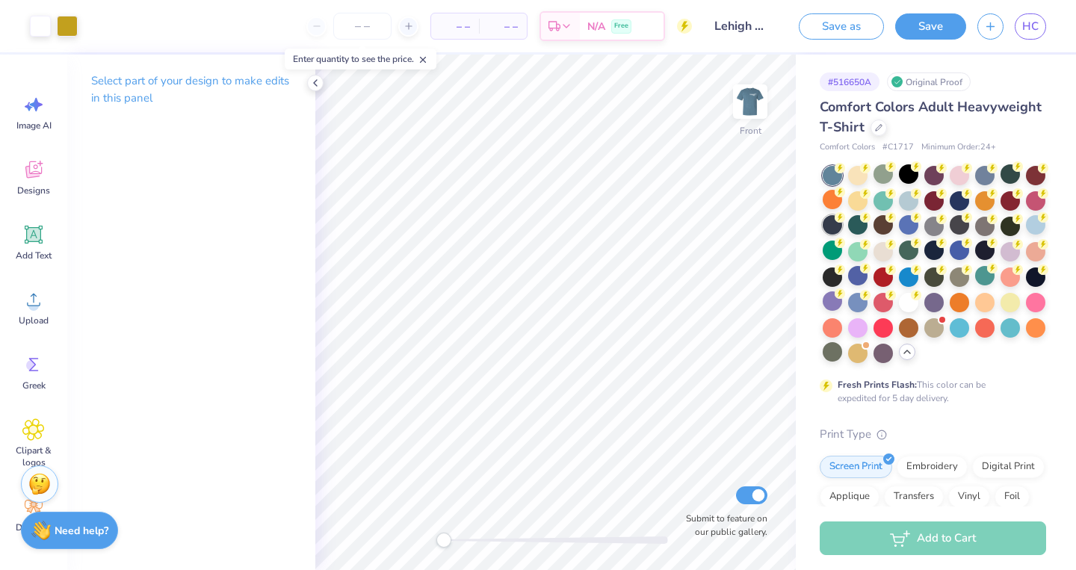
click at [833, 226] on div at bounding box center [831, 224] width 19 height 19
click at [835, 172] on icon at bounding box center [839, 168] width 10 height 10
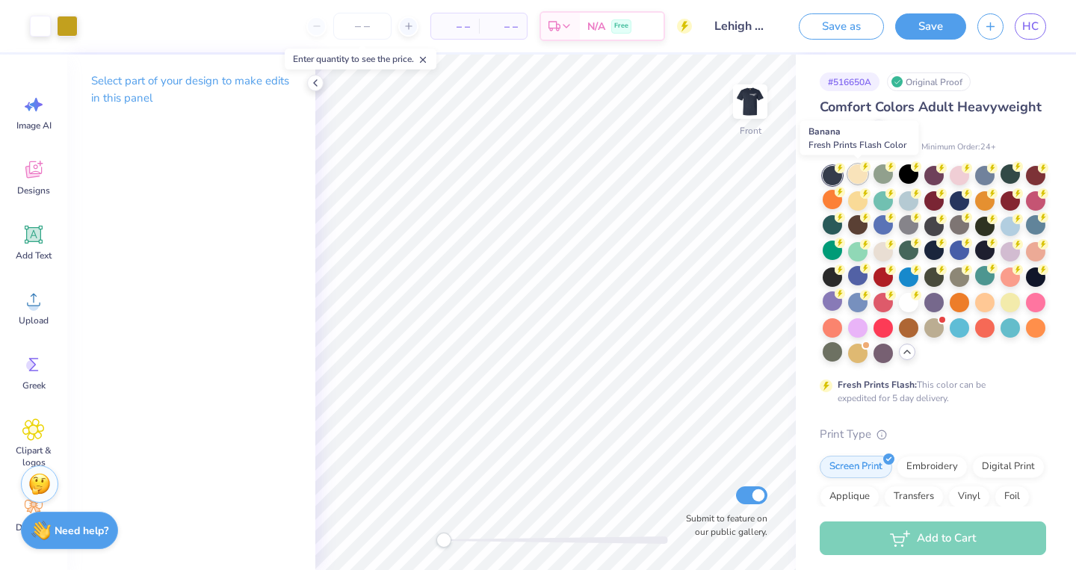
click at [860, 176] on div at bounding box center [857, 173] width 19 height 19
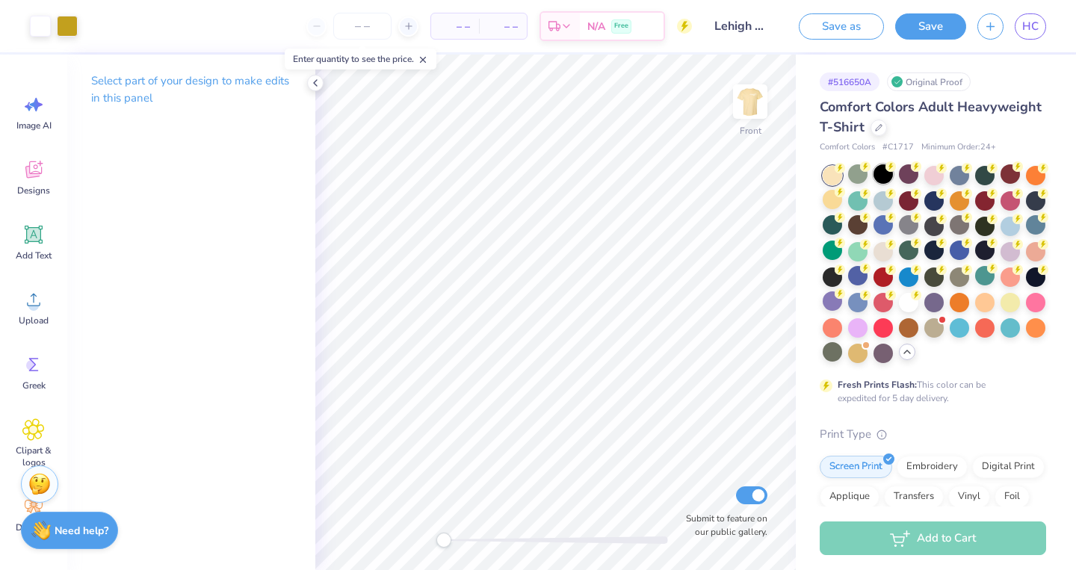
click at [884, 177] on div at bounding box center [882, 173] width 19 height 19
click at [881, 200] on div at bounding box center [882, 199] width 19 height 19
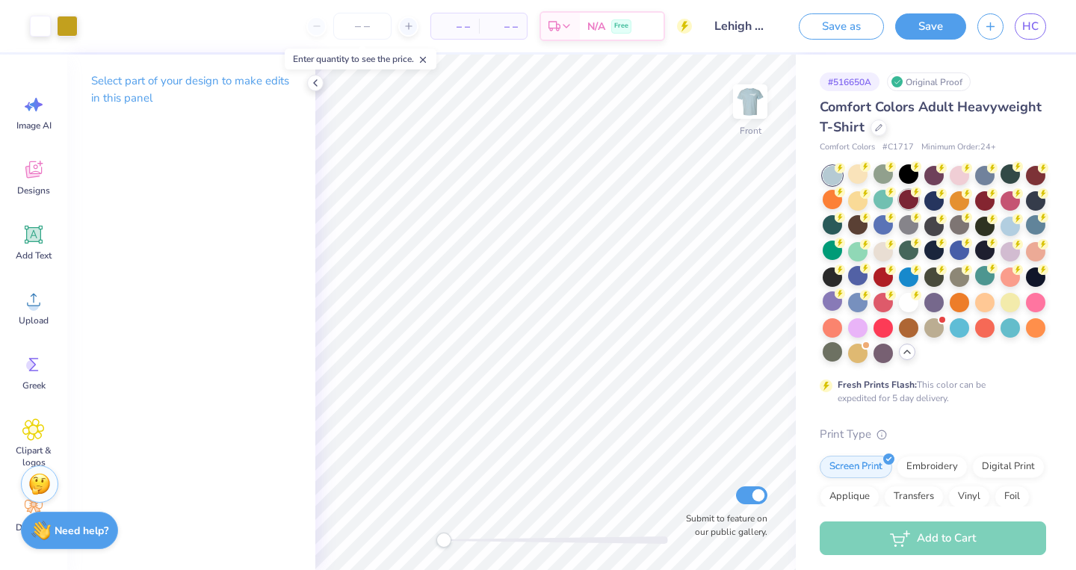
click at [908, 193] on div at bounding box center [908, 199] width 19 height 19
click at [760, 102] on img at bounding box center [750, 102] width 60 height 60
click at [936, 175] on div at bounding box center [933, 173] width 19 height 19
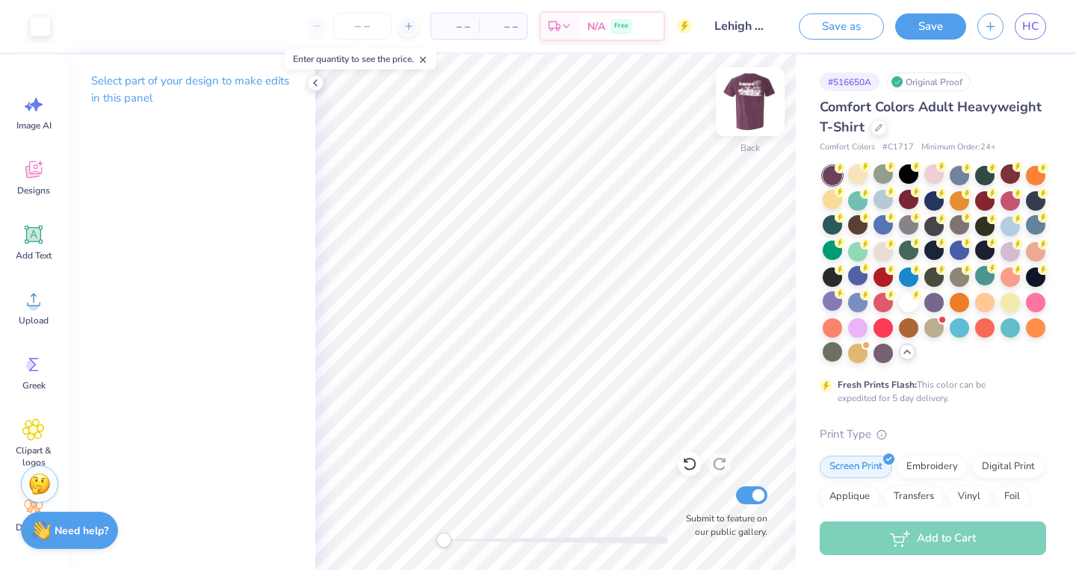
click at [749, 96] on img at bounding box center [750, 102] width 60 height 60
click at [912, 179] on div at bounding box center [908, 173] width 19 height 19
click at [1016, 173] on div at bounding box center [1009, 173] width 19 height 19
click at [903, 173] on div at bounding box center [908, 173] width 19 height 19
click at [890, 174] on div at bounding box center [882, 173] width 19 height 19
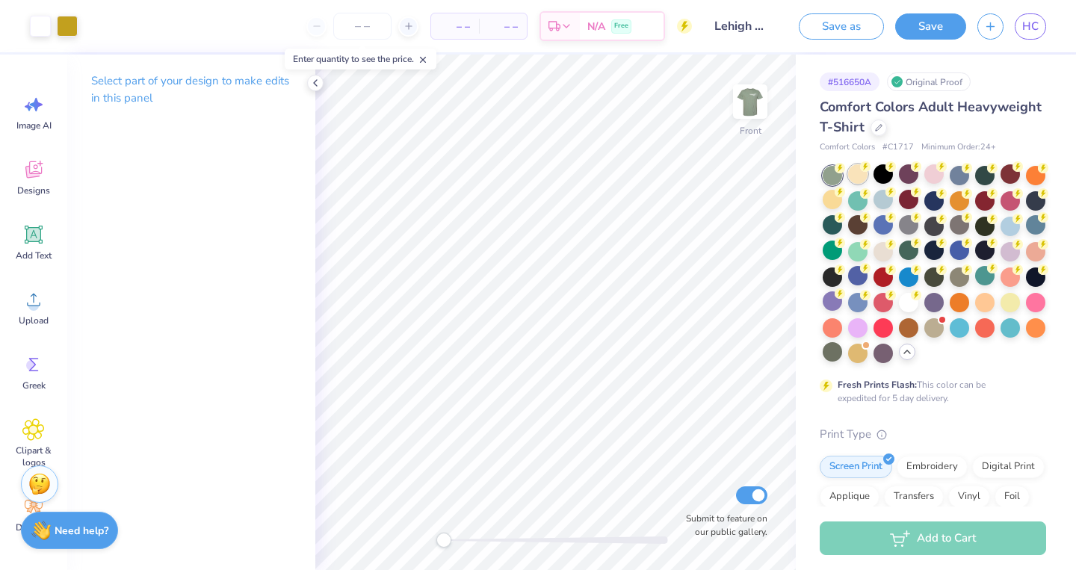
click at [867, 180] on div at bounding box center [857, 173] width 19 height 19
click at [862, 204] on div at bounding box center [857, 199] width 19 height 19
click at [881, 205] on div at bounding box center [882, 199] width 19 height 19
click at [906, 204] on div at bounding box center [908, 199] width 19 height 19
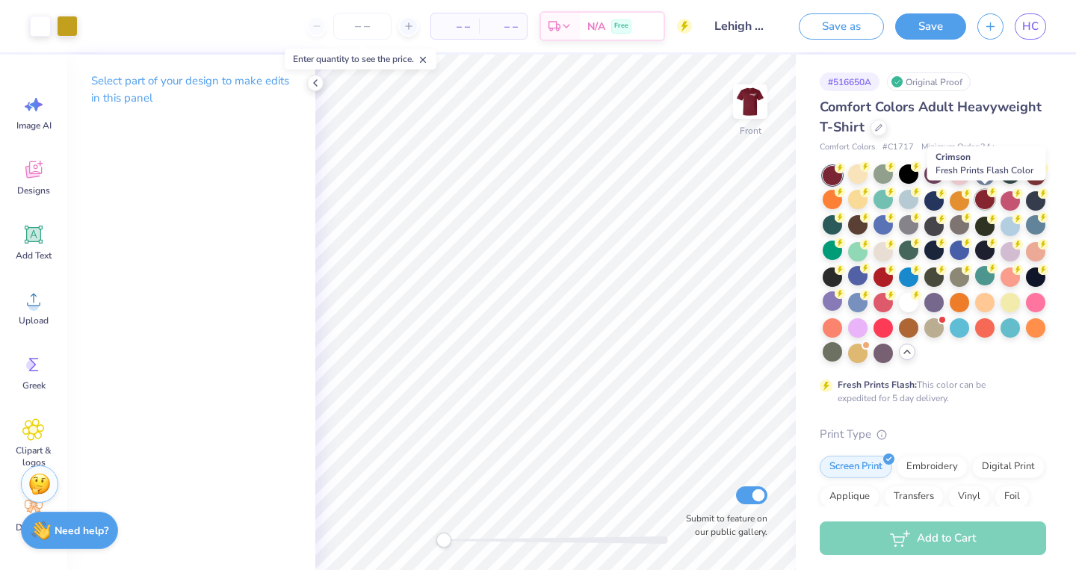
click at [985, 192] on div at bounding box center [984, 199] width 19 height 19
click at [955, 225] on div at bounding box center [958, 224] width 19 height 19
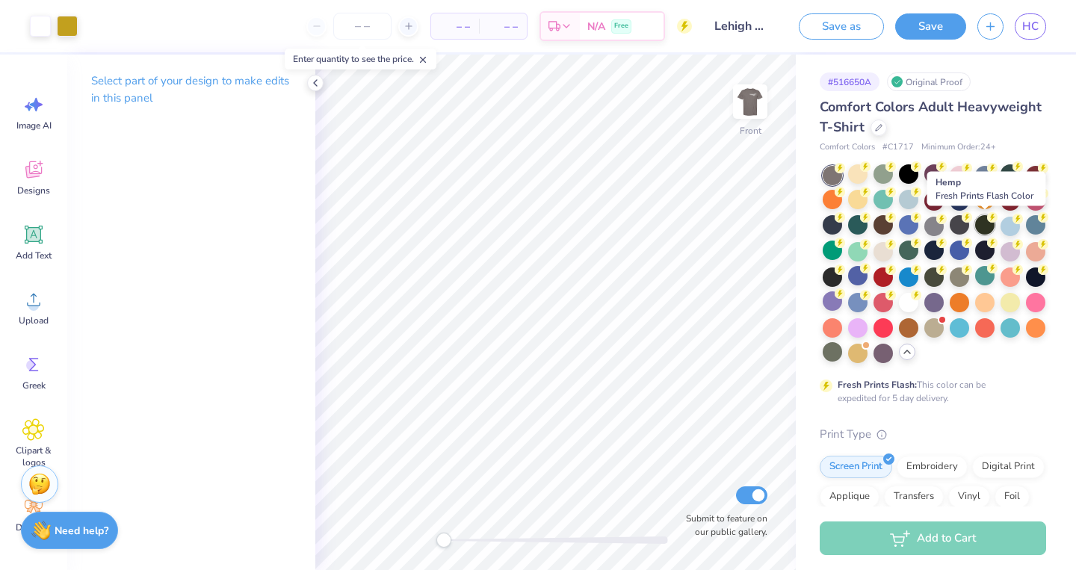
click at [989, 230] on div at bounding box center [984, 224] width 19 height 19
click at [1009, 223] on div at bounding box center [1009, 224] width 19 height 19
click at [991, 223] on div at bounding box center [984, 224] width 19 height 19
click at [962, 223] on div at bounding box center [958, 224] width 19 height 19
click at [978, 229] on div at bounding box center [984, 224] width 19 height 19
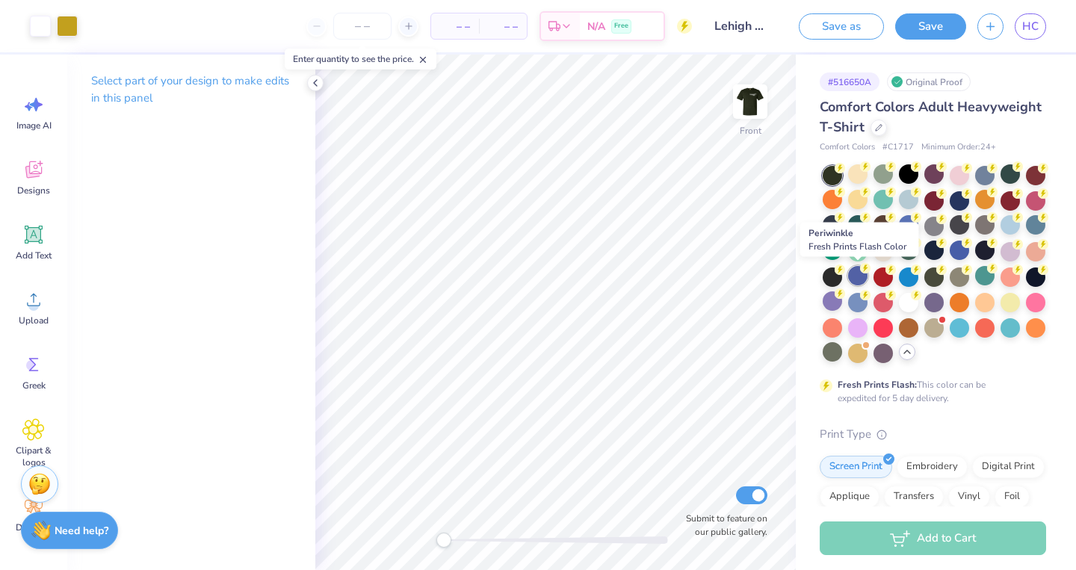
click at [855, 278] on div at bounding box center [857, 275] width 19 height 19
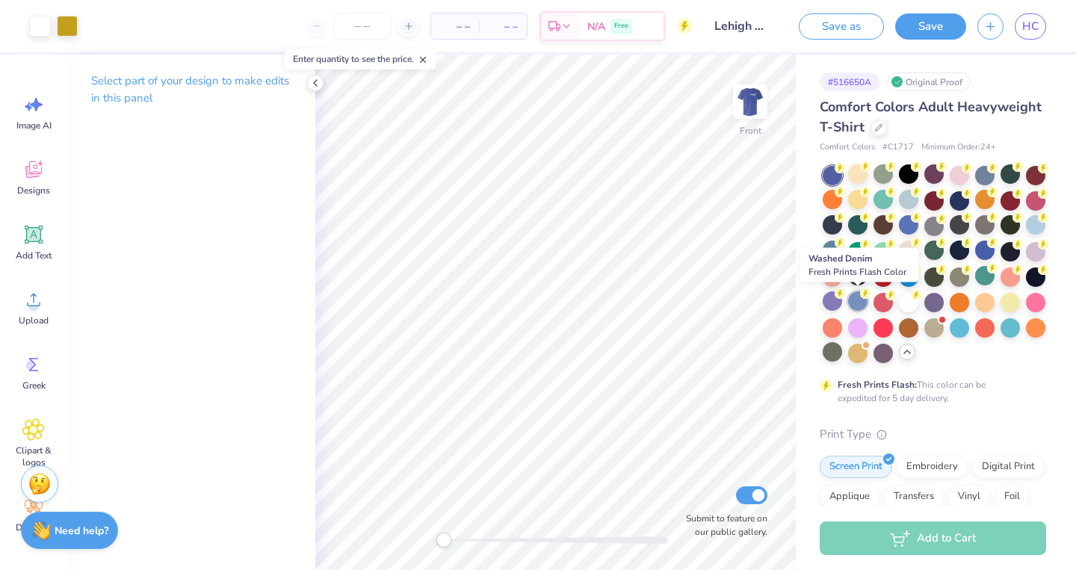
click at [863, 303] on div at bounding box center [857, 300] width 19 height 19
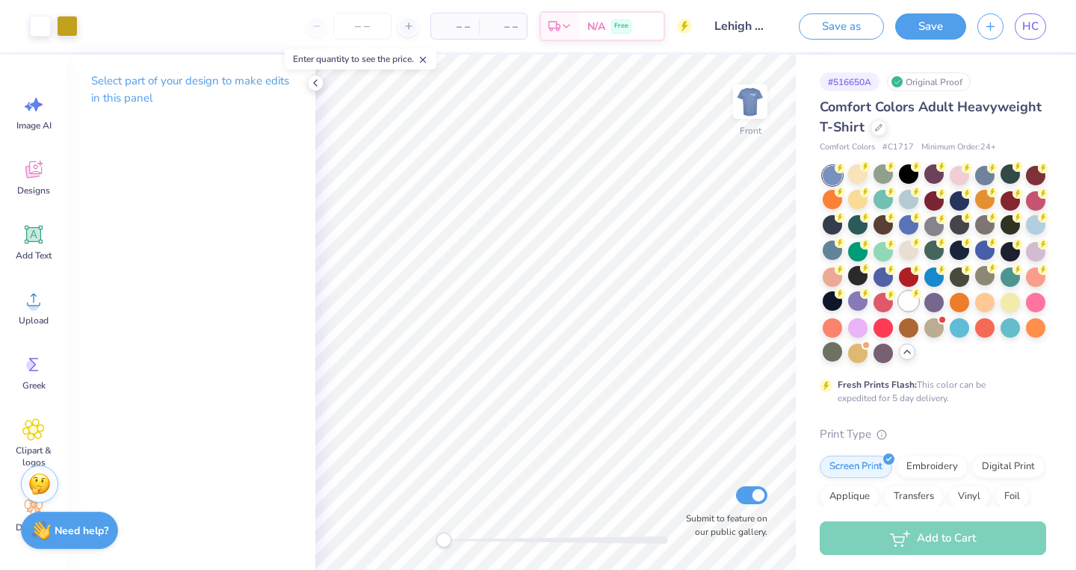
click at [917, 301] on div at bounding box center [908, 300] width 19 height 19
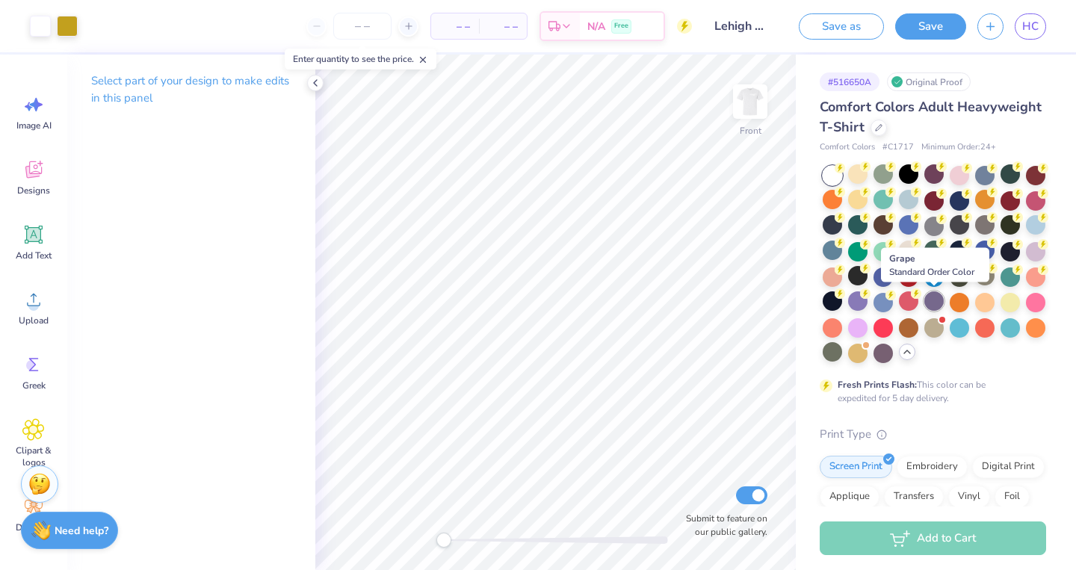
click at [937, 303] on div at bounding box center [933, 300] width 19 height 19
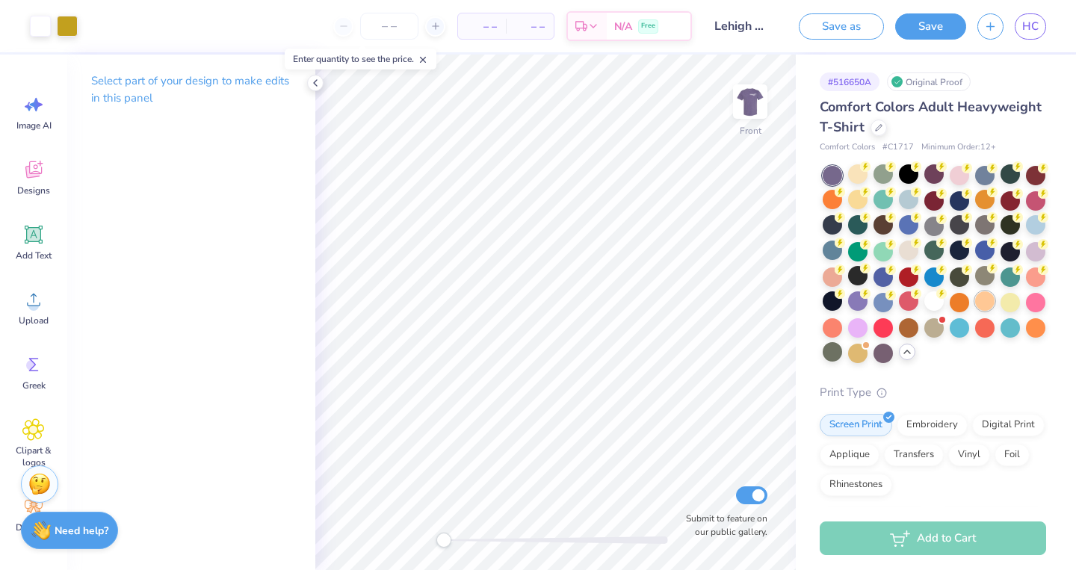
click at [976, 309] on div at bounding box center [984, 300] width 19 height 19
click at [958, 300] on div at bounding box center [958, 300] width 19 height 19
click at [1026, 330] on div at bounding box center [1035, 326] width 19 height 19
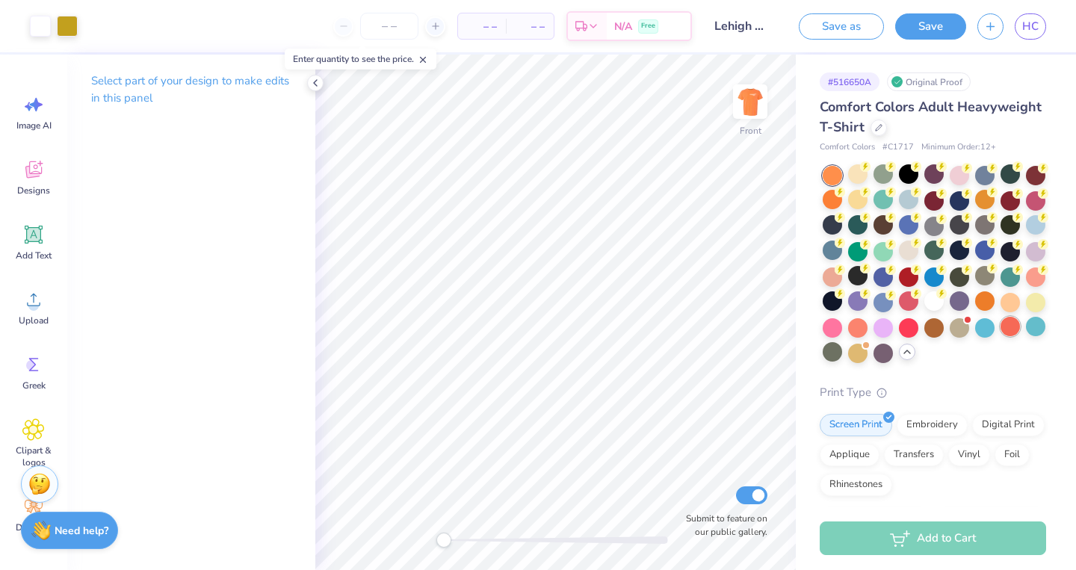
click at [1009, 327] on div at bounding box center [1009, 326] width 19 height 19
click at [986, 332] on div at bounding box center [984, 326] width 19 height 19
click at [953, 329] on div at bounding box center [958, 326] width 19 height 19
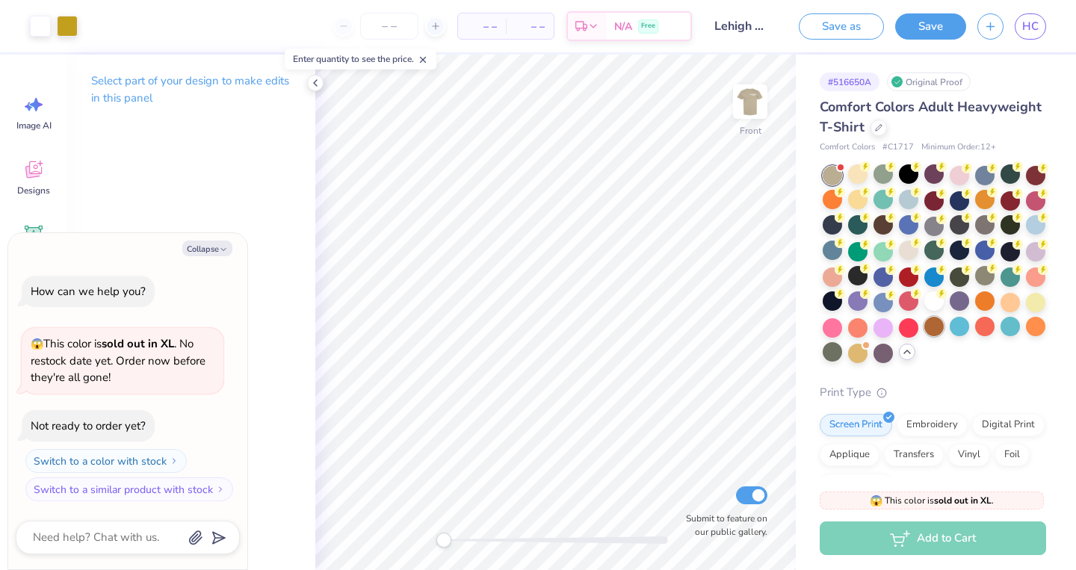
click at [935, 329] on div at bounding box center [933, 326] width 19 height 19
click at [913, 332] on div at bounding box center [908, 326] width 19 height 19
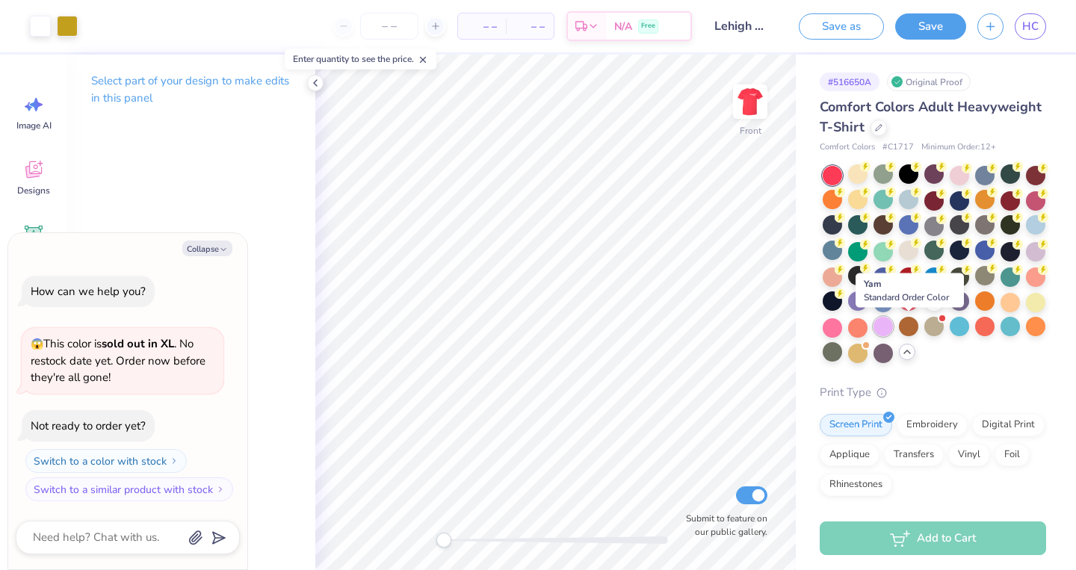
click at [885, 329] on div at bounding box center [882, 326] width 19 height 19
click at [864, 331] on div at bounding box center [857, 326] width 19 height 19
click at [837, 328] on div at bounding box center [831, 326] width 19 height 19
click at [837, 356] on div at bounding box center [831, 351] width 19 height 19
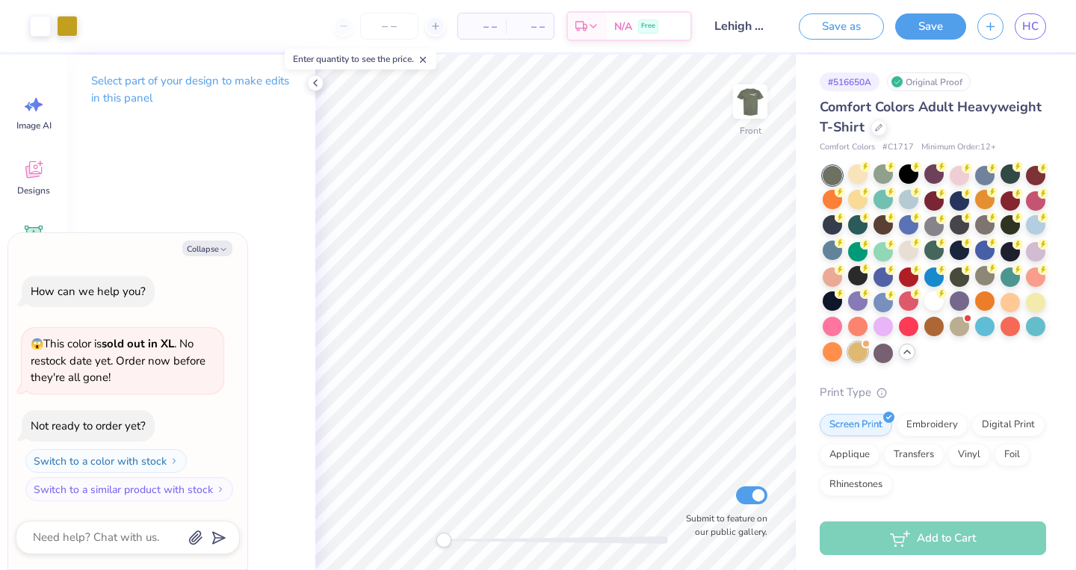
click at [856, 356] on div at bounding box center [857, 351] width 19 height 19
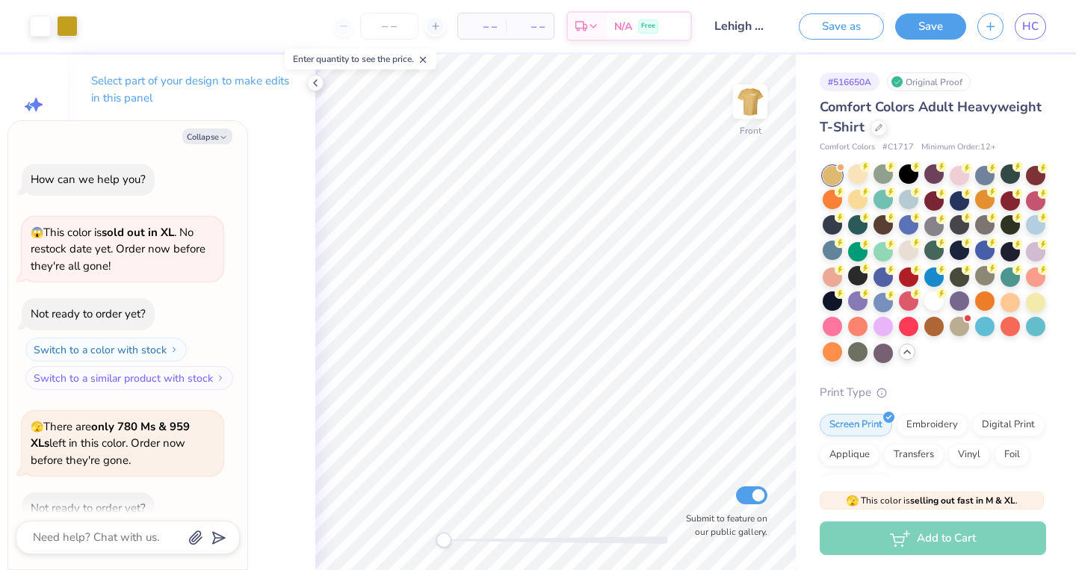
scroll to position [82, 0]
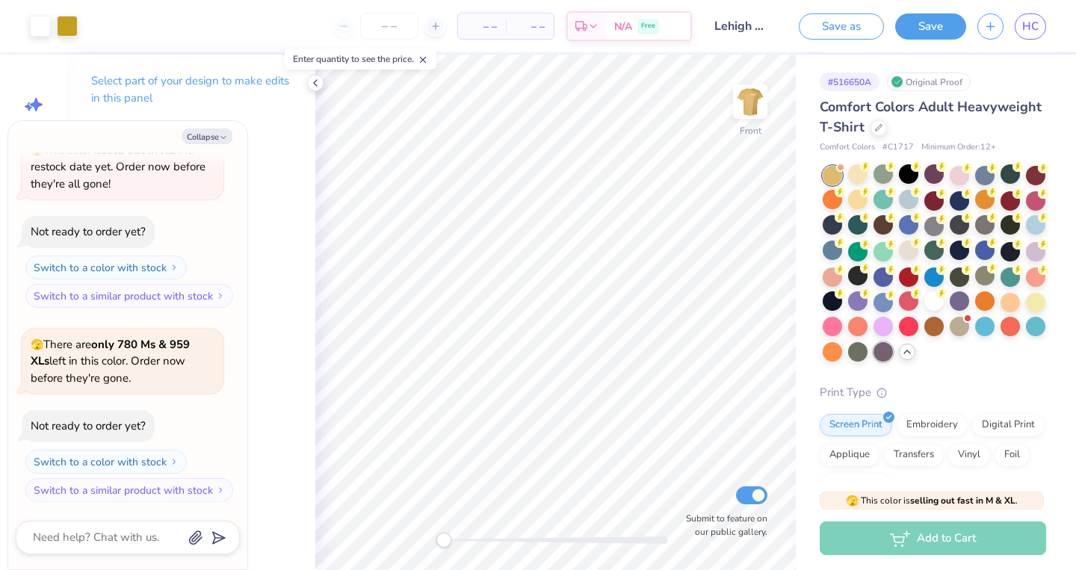
click at [873, 358] on div at bounding box center [882, 351] width 19 height 19
click at [875, 179] on div at bounding box center [882, 173] width 19 height 19
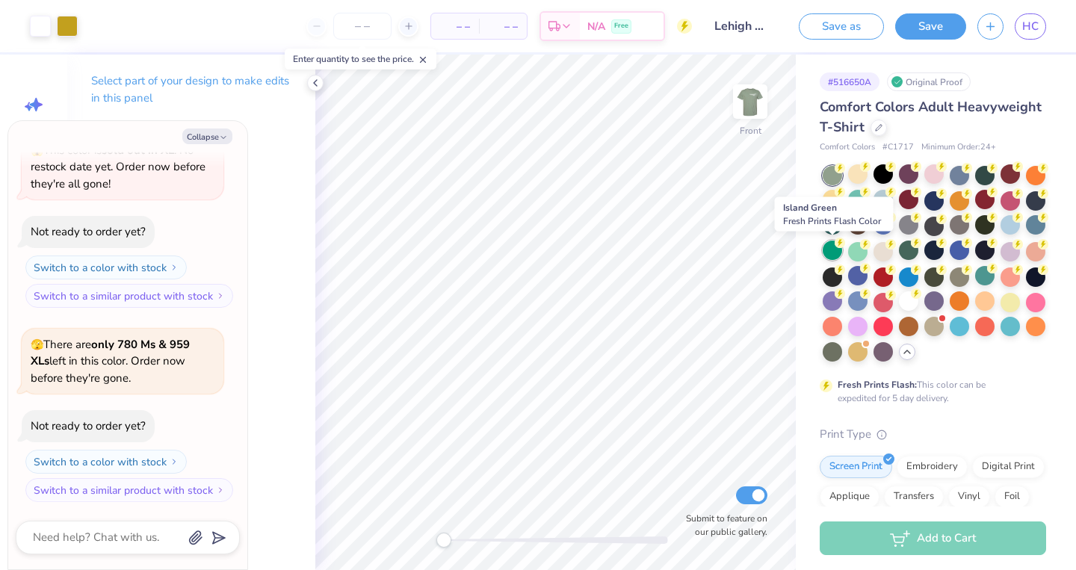
click at [830, 247] on div at bounding box center [831, 250] width 19 height 19
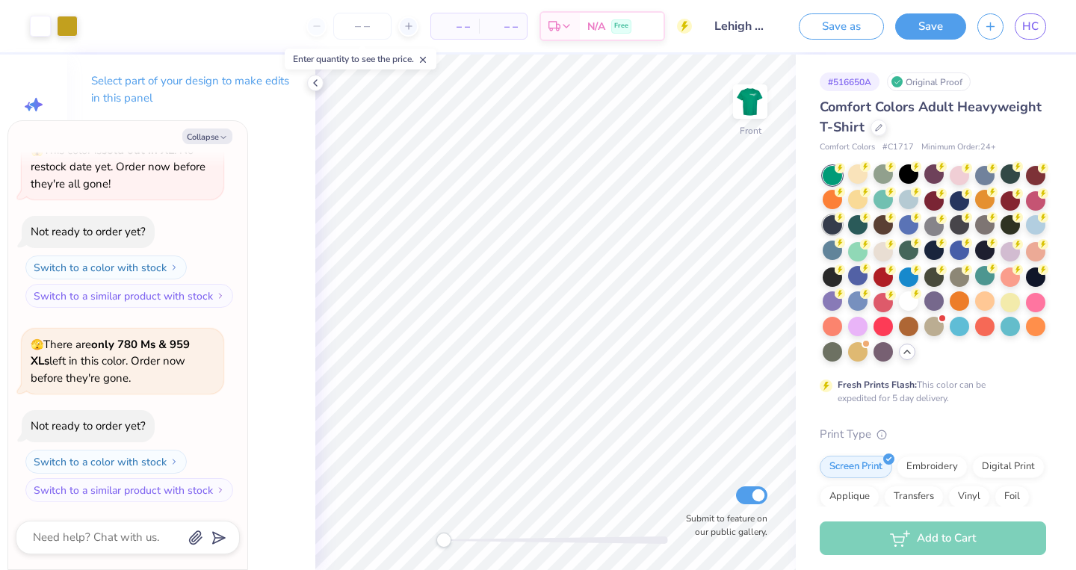
click at [829, 229] on div at bounding box center [831, 224] width 19 height 19
click at [834, 219] on div at bounding box center [831, 224] width 19 height 19
click at [833, 223] on div at bounding box center [831, 224] width 19 height 19
click at [831, 243] on div at bounding box center [831, 250] width 19 height 19
click at [1008, 181] on div at bounding box center [1009, 173] width 19 height 19
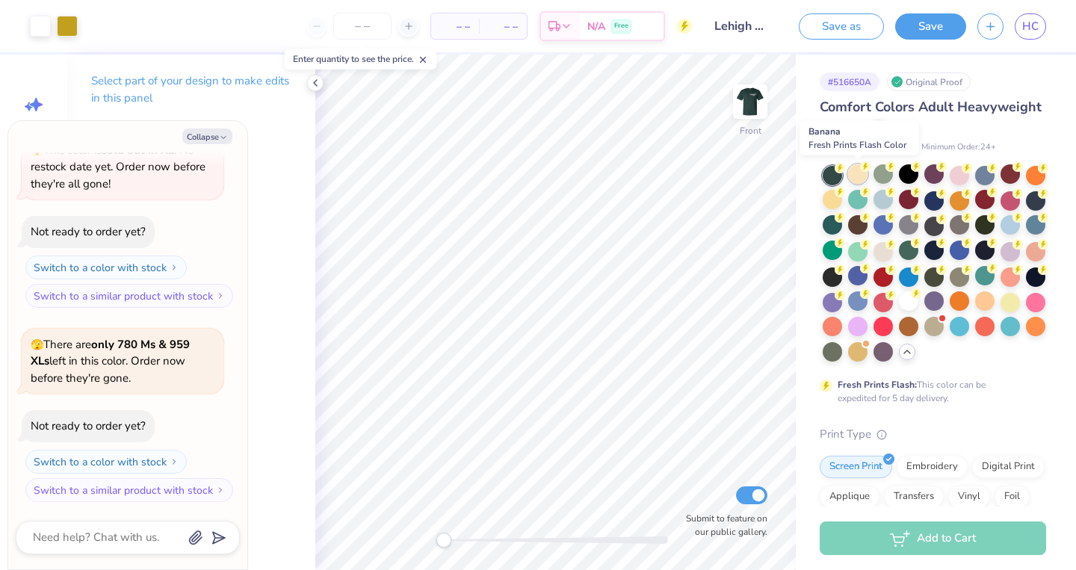
click at [854, 174] on div at bounding box center [857, 173] width 19 height 19
click at [832, 194] on div at bounding box center [831, 199] width 19 height 19
click at [878, 244] on div at bounding box center [882, 250] width 19 height 19
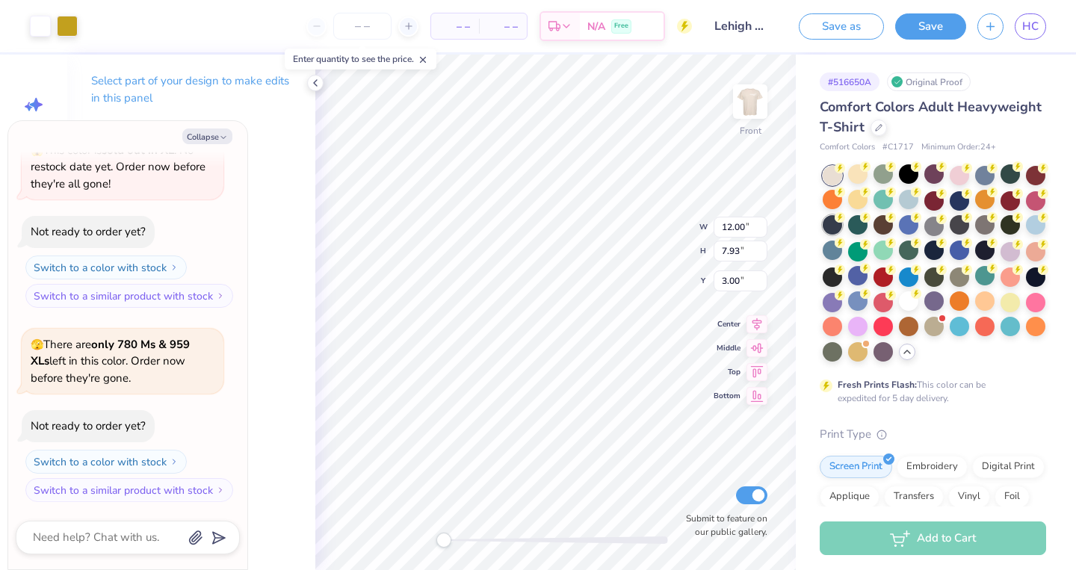
click at [835, 226] on div at bounding box center [831, 224] width 19 height 19
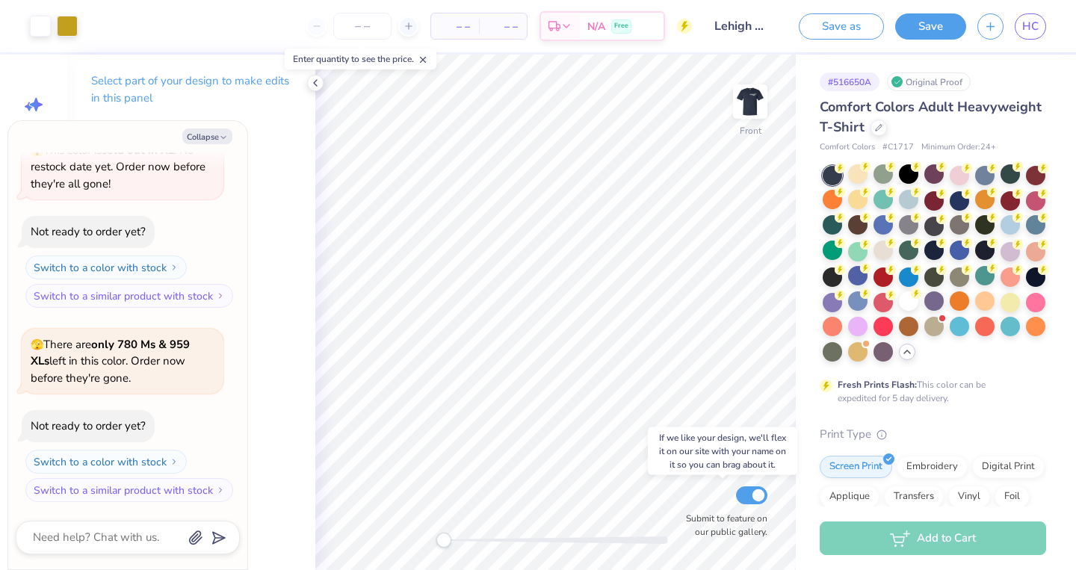
click at [692, 492] on div "Submit to feature on our public gallery." at bounding box center [723, 510] width 90 height 55
click at [863, 174] on div at bounding box center [857, 173] width 19 height 19
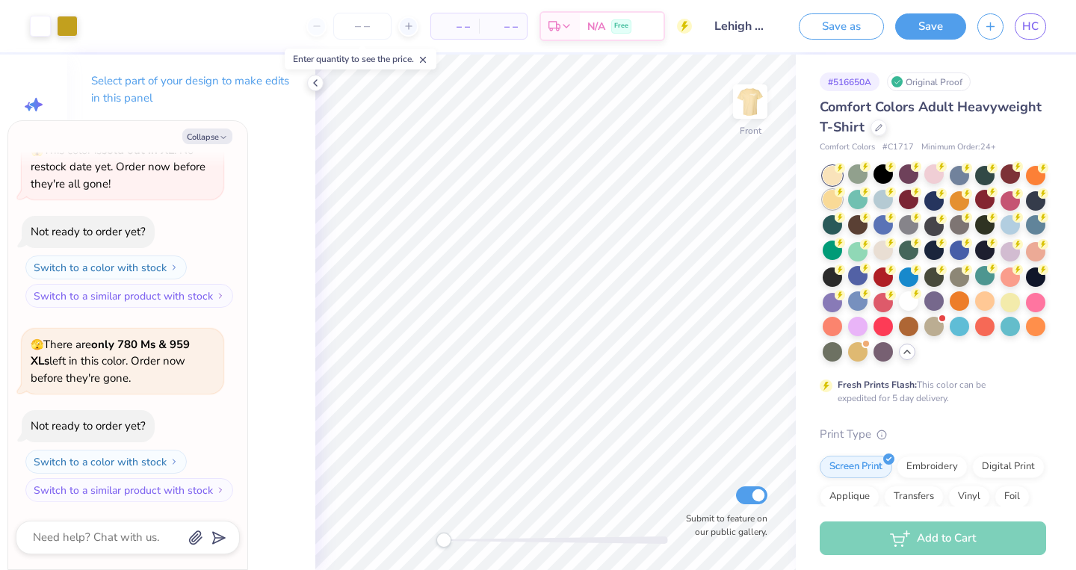
click at [835, 202] on div at bounding box center [831, 199] width 19 height 19
click at [908, 295] on div at bounding box center [908, 300] width 19 height 19
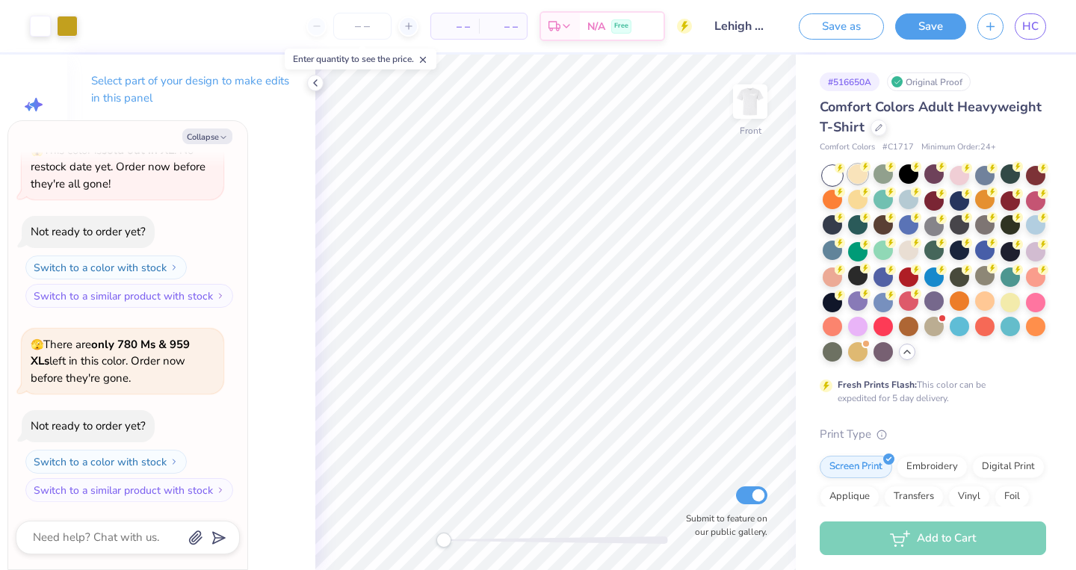
click at [861, 173] on div at bounding box center [857, 173] width 19 height 19
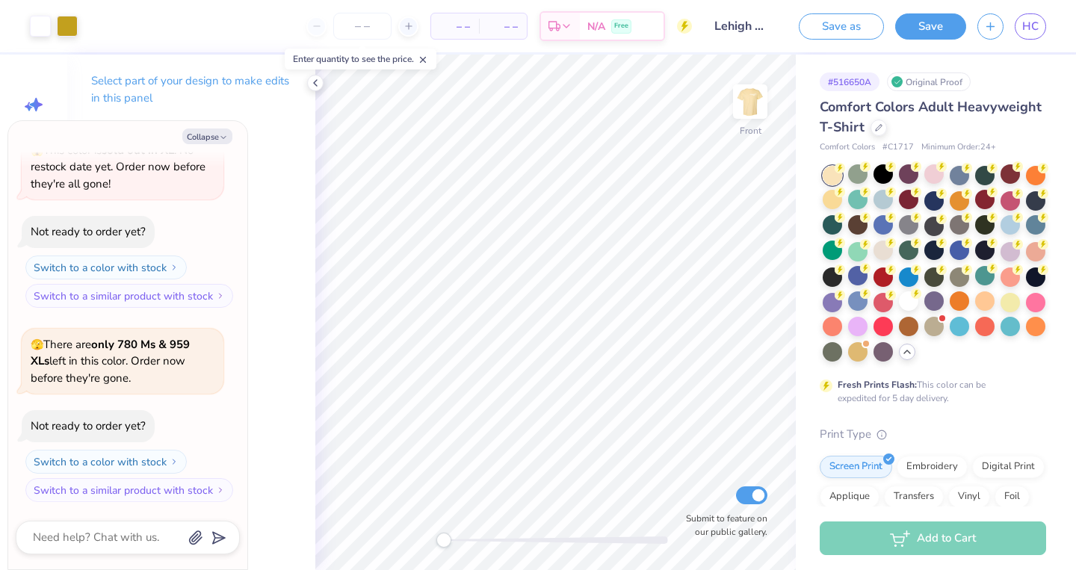
click at [834, 177] on div at bounding box center [831, 175] width 19 height 19
click at [832, 197] on div at bounding box center [831, 199] width 19 height 19
click at [861, 176] on div at bounding box center [857, 173] width 19 height 19
click at [836, 200] on div at bounding box center [831, 199] width 19 height 19
click at [885, 249] on div at bounding box center [882, 250] width 19 height 19
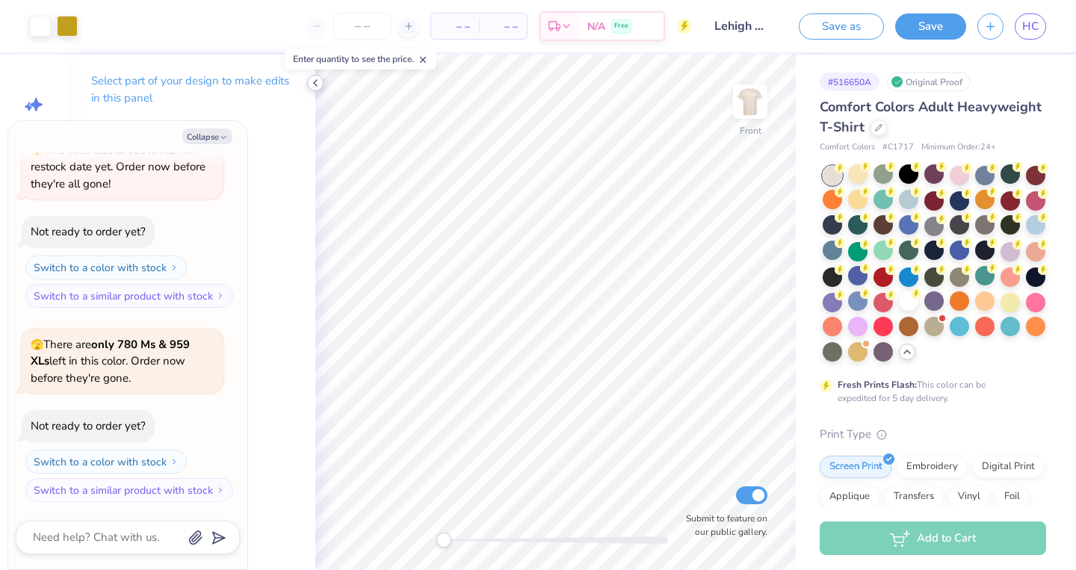
click at [317, 84] on icon at bounding box center [315, 83] width 12 height 12
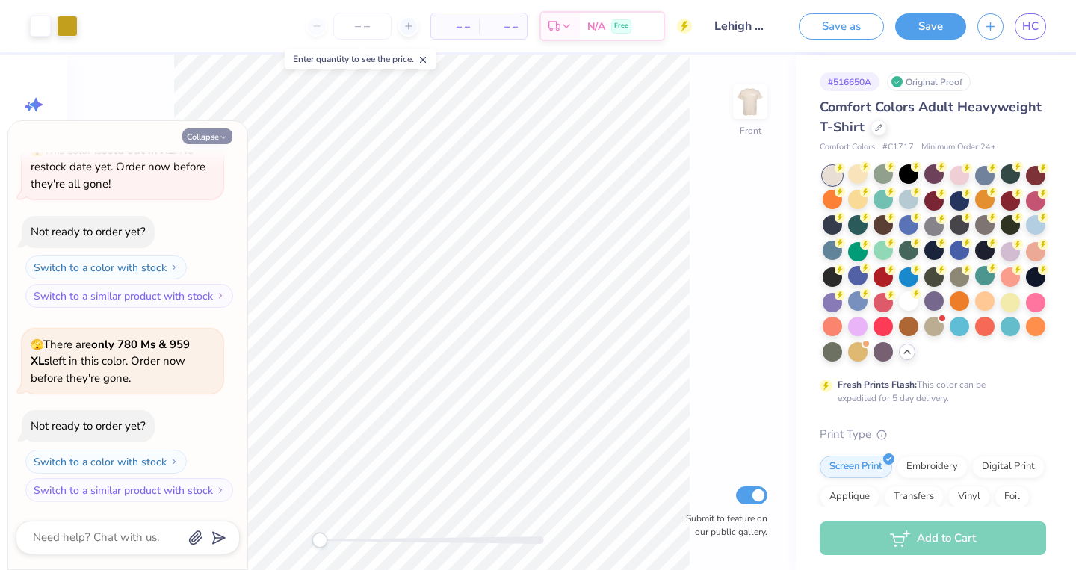
click at [209, 143] on button "Collapse" at bounding box center [207, 136] width 50 height 16
type textarea "x"
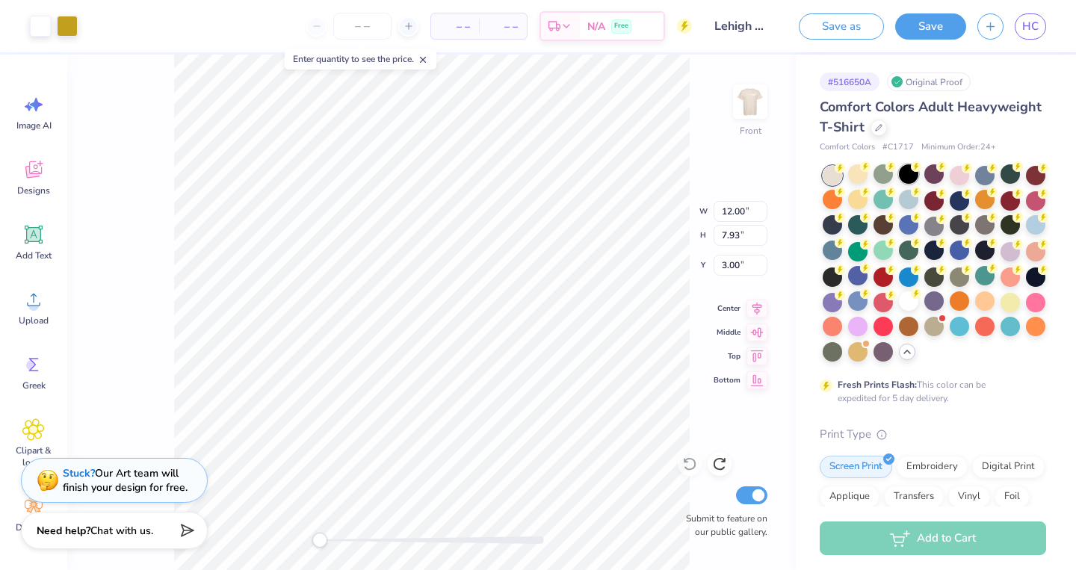
click at [905, 177] on div at bounding box center [908, 173] width 19 height 19
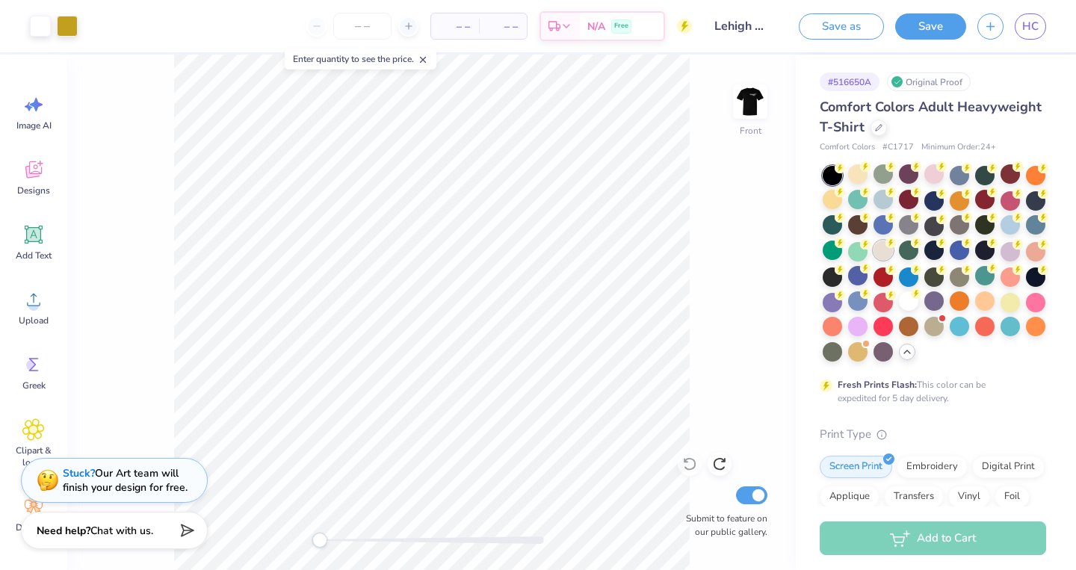
click at [881, 249] on div at bounding box center [882, 250] width 19 height 19
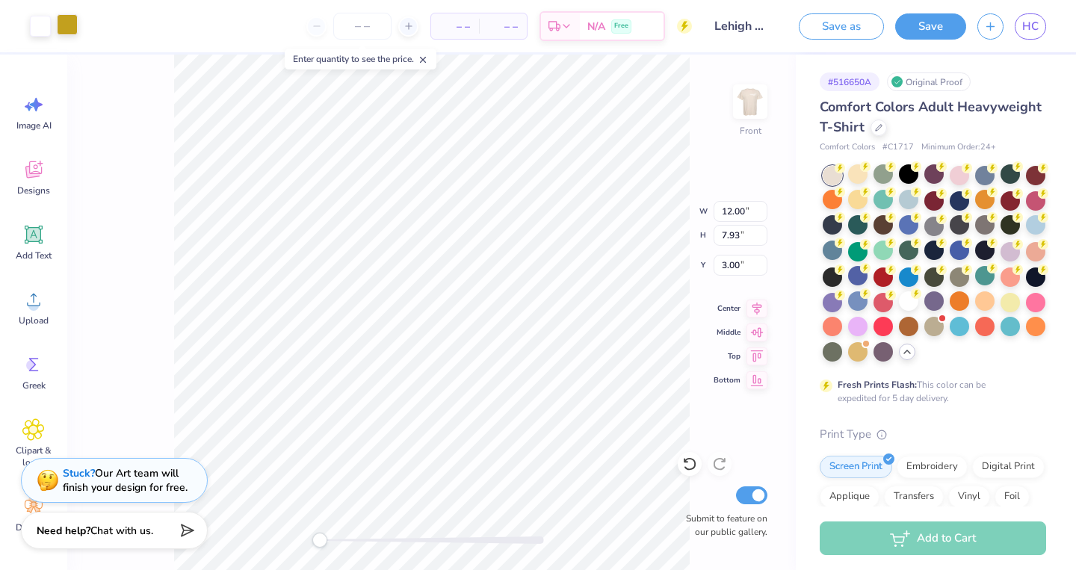
click at [72, 17] on div at bounding box center [67, 24] width 21 height 21
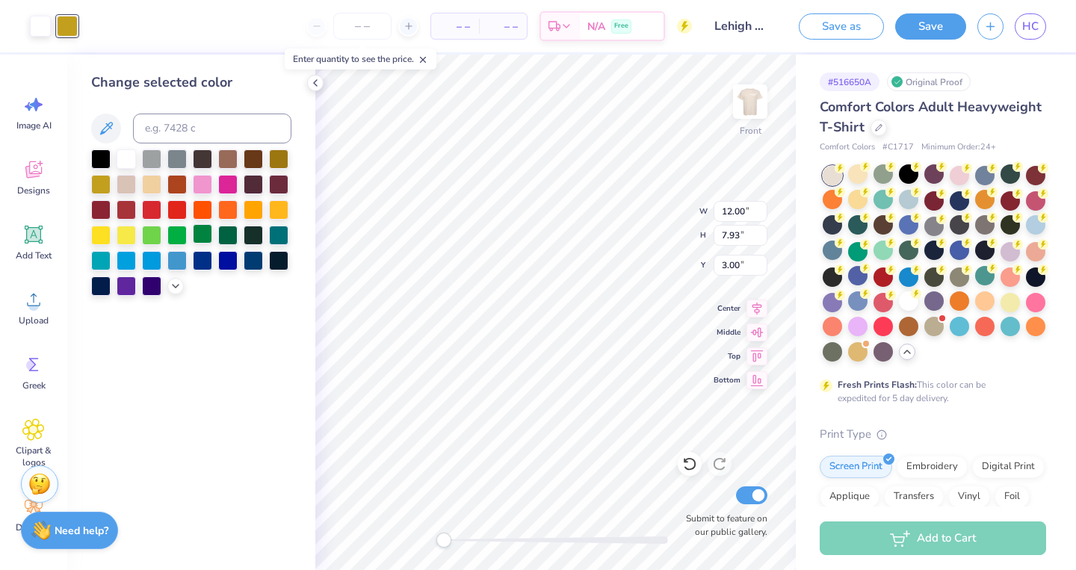
click at [205, 241] on div at bounding box center [202, 233] width 19 height 19
click at [223, 237] on div at bounding box center [227, 233] width 19 height 19
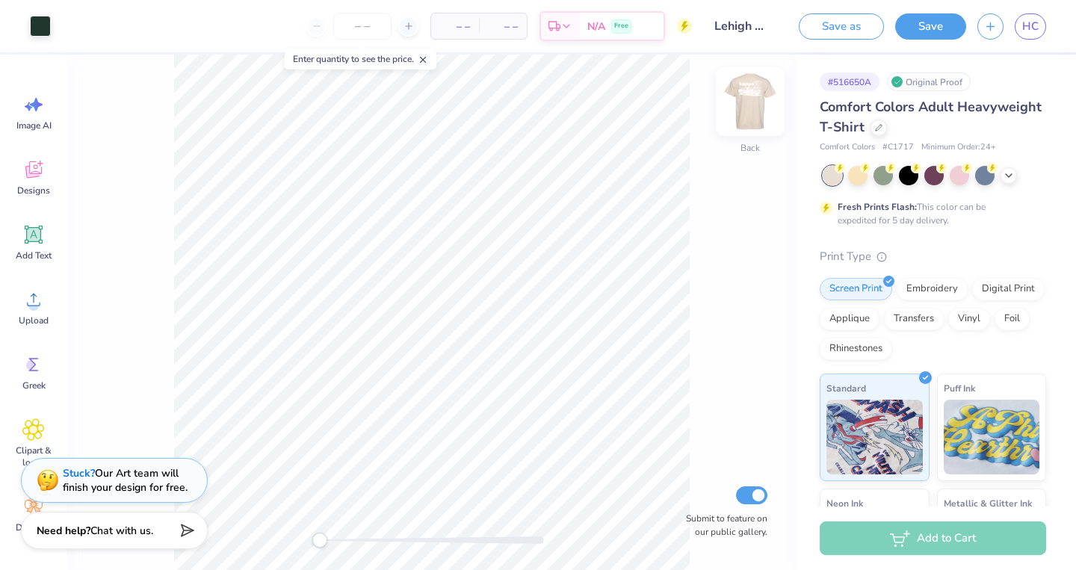
click at [745, 105] on img at bounding box center [750, 102] width 60 height 60
click at [746, 104] on img at bounding box center [750, 102] width 60 height 60
click at [41, 34] on div at bounding box center [40, 24] width 21 height 21
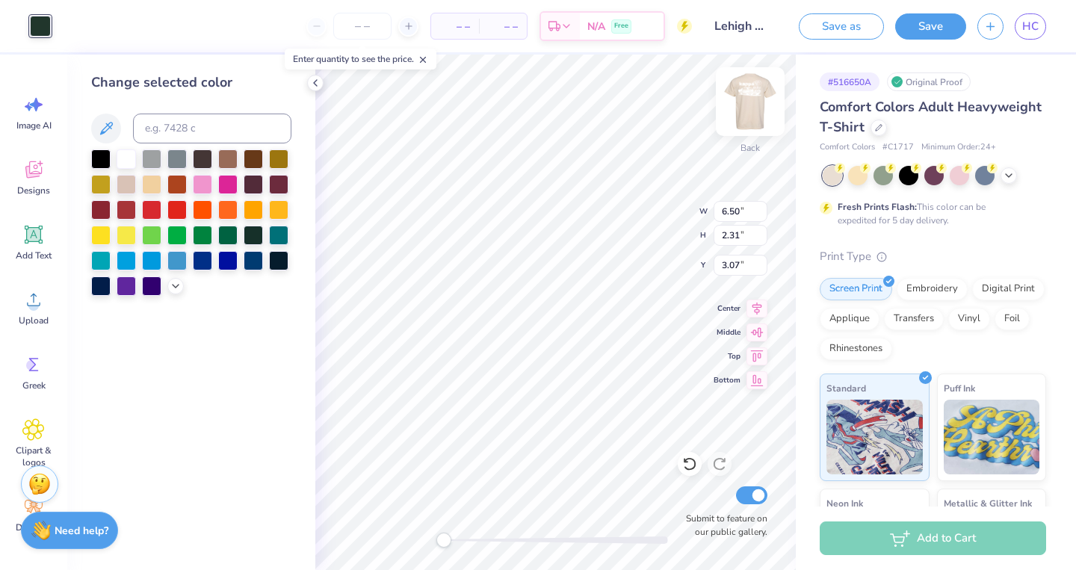
click at [748, 103] on img at bounding box center [750, 102] width 60 height 60
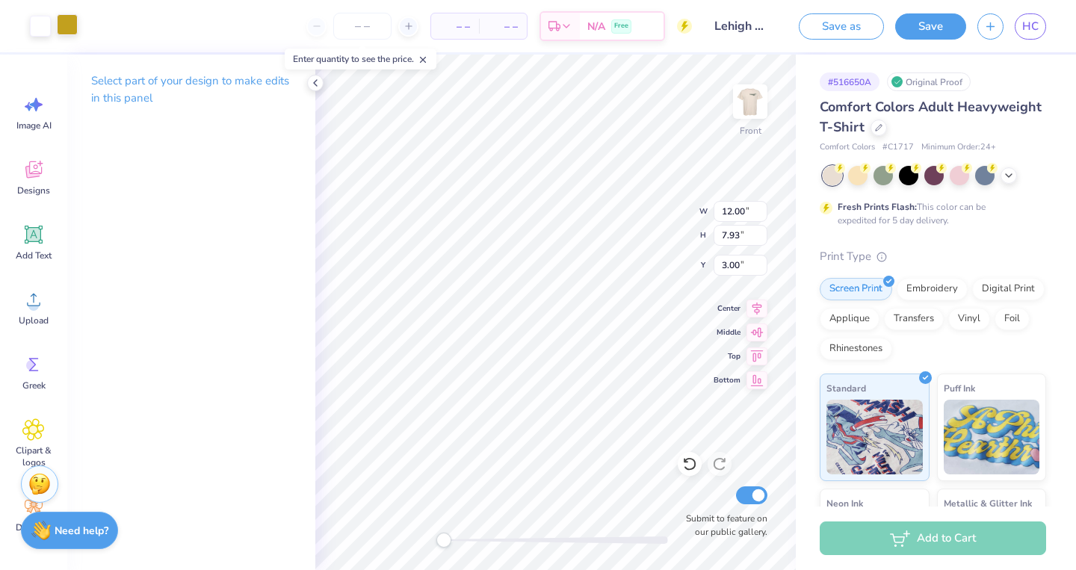
click at [65, 34] on div at bounding box center [67, 24] width 21 height 21
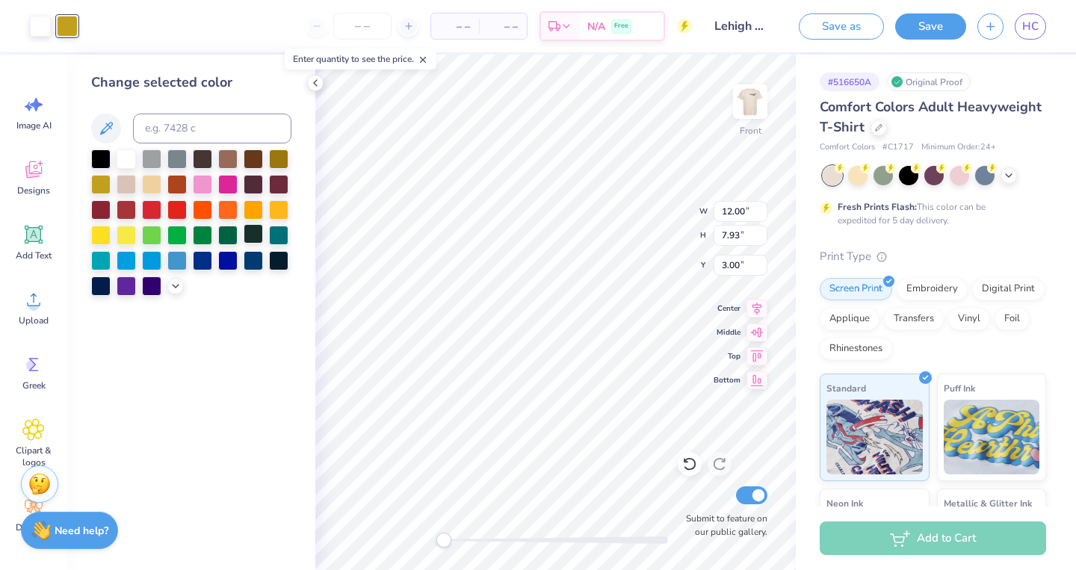
click at [255, 243] on div at bounding box center [253, 233] width 19 height 19
click at [228, 236] on div at bounding box center [227, 233] width 19 height 19
click at [284, 259] on div at bounding box center [278, 259] width 19 height 19
click at [258, 235] on div at bounding box center [253, 233] width 19 height 19
click at [228, 238] on div at bounding box center [227, 233] width 19 height 19
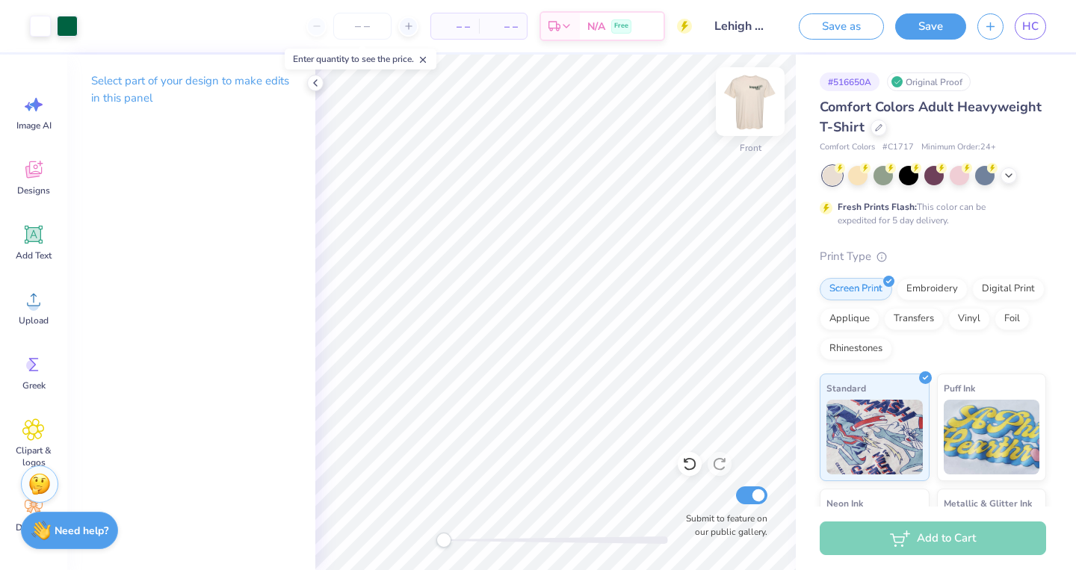
click at [753, 99] on img at bounding box center [750, 102] width 60 height 60
click at [43, 16] on div at bounding box center [40, 24] width 21 height 21
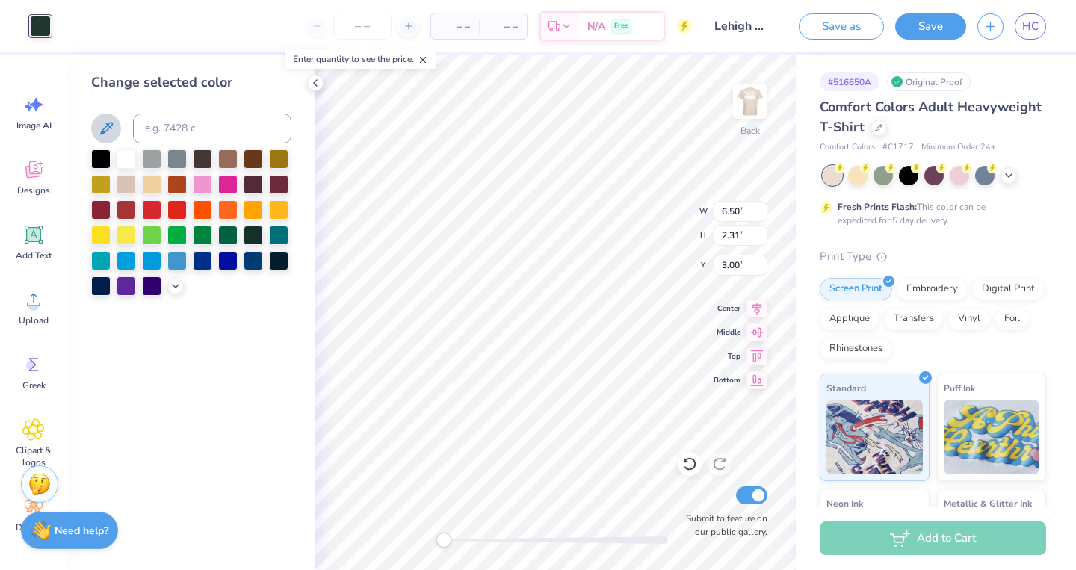
click at [93, 125] on button at bounding box center [106, 129] width 30 height 30
click at [40, 25] on div at bounding box center [40, 26] width 21 height 21
click at [757, 102] on img at bounding box center [750, 102] width 60 height 60
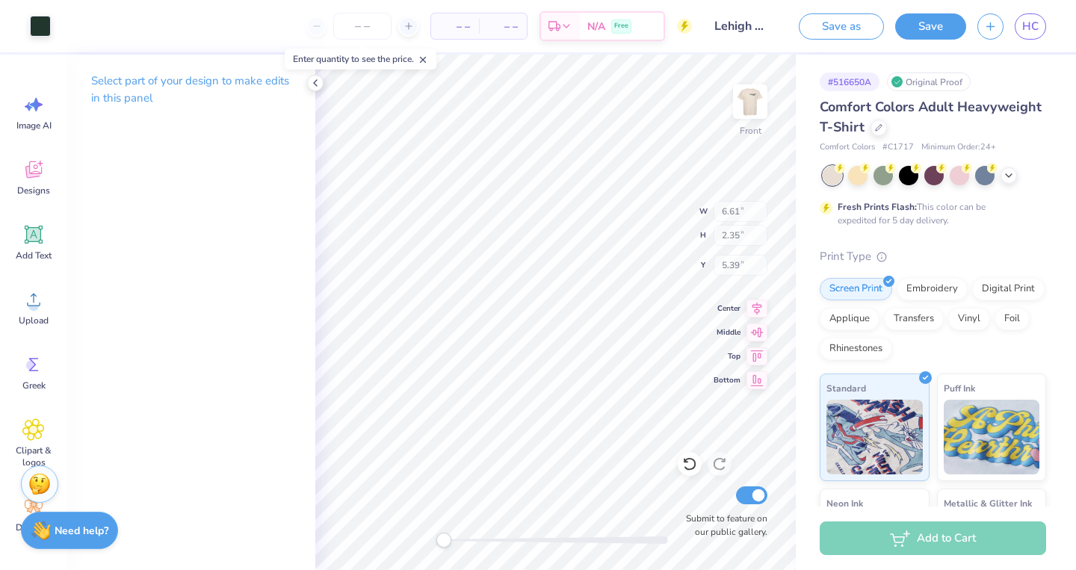
type input "6.61"
type input "2.35"
type input "5.39"
type input "12.00"
type input "7.93"
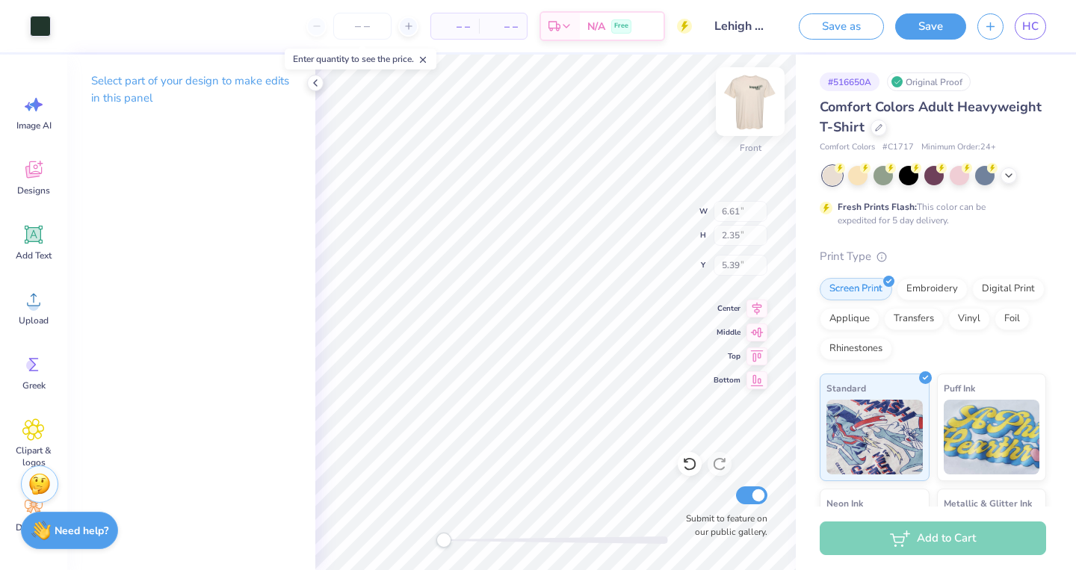
type input "3.00"
click at [75, 30] on div at bounding box center [67, 24] width 21 height 21
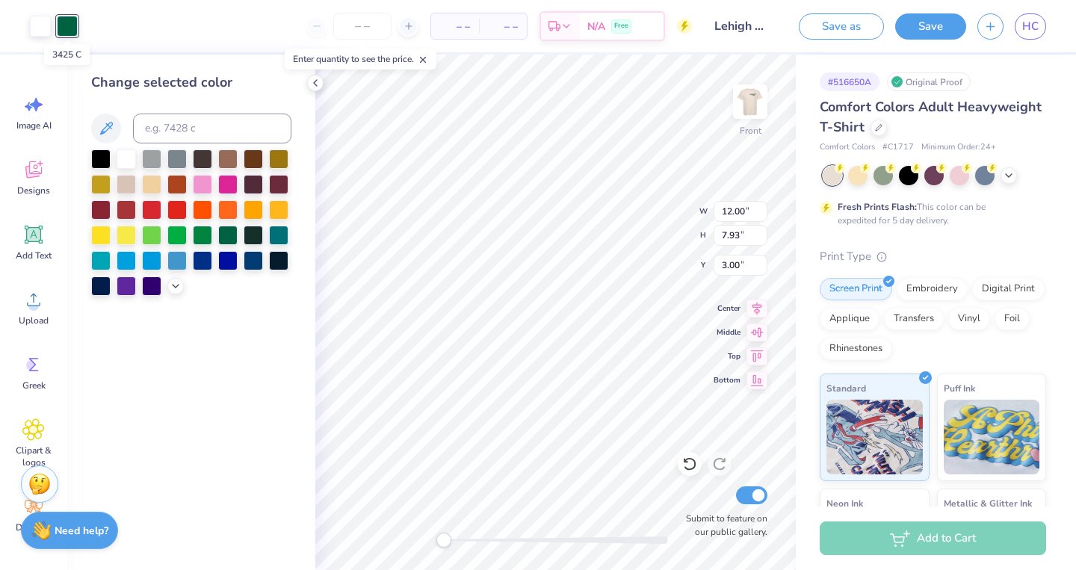
click at [75, 30] on div at bounding box center [67, 26] width 21 height 21
click at [914, 34] on button "Save" at bounding box center [930, 24] width 71 height 26
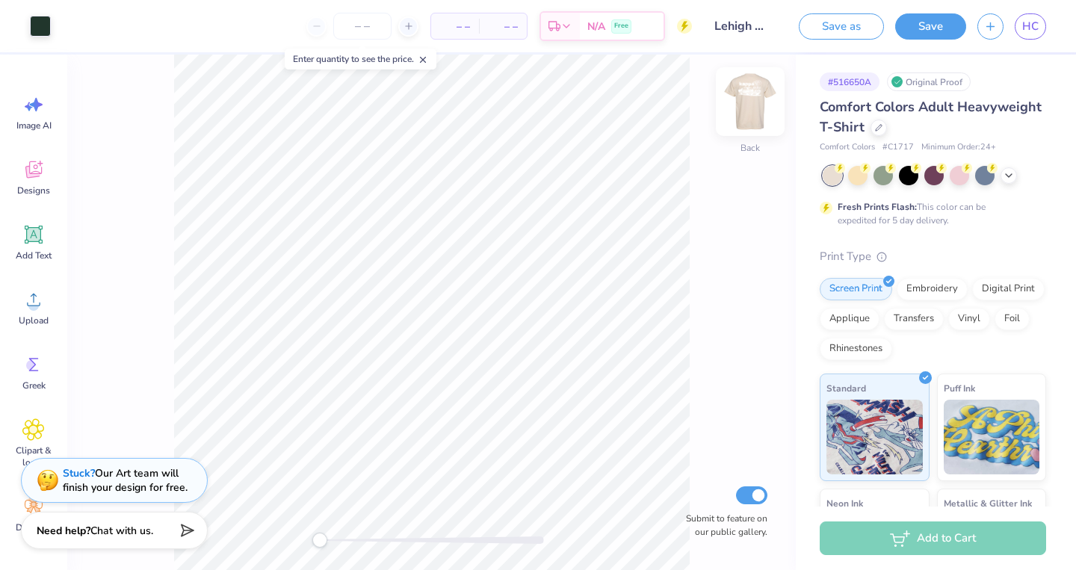
click at [760, 99] on img at bounding box center [750, 102] width 60 height 60
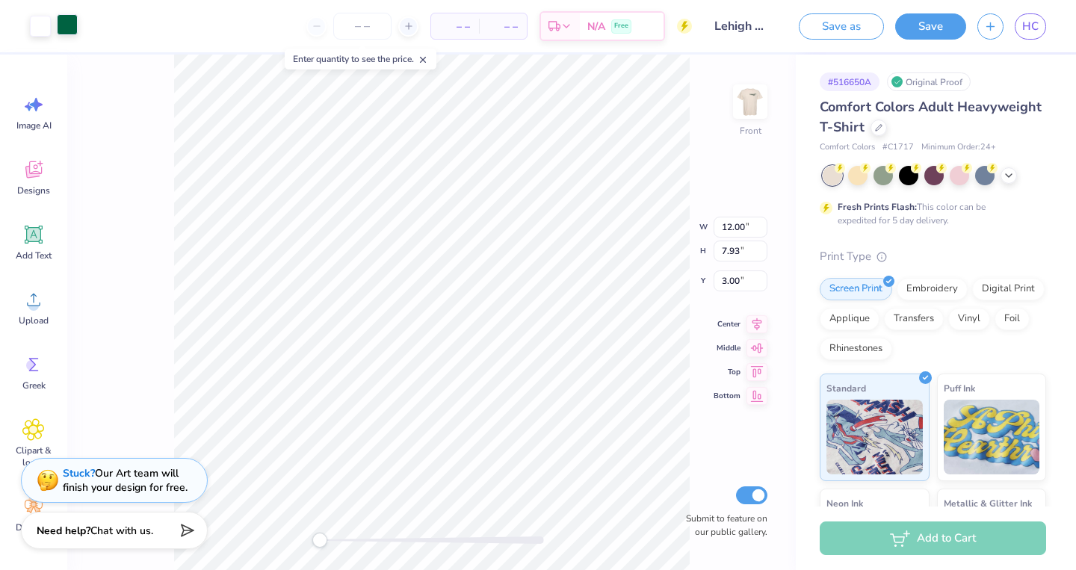
click at [72, 31] on div at bounding box center [67, 24] width 21 height 21
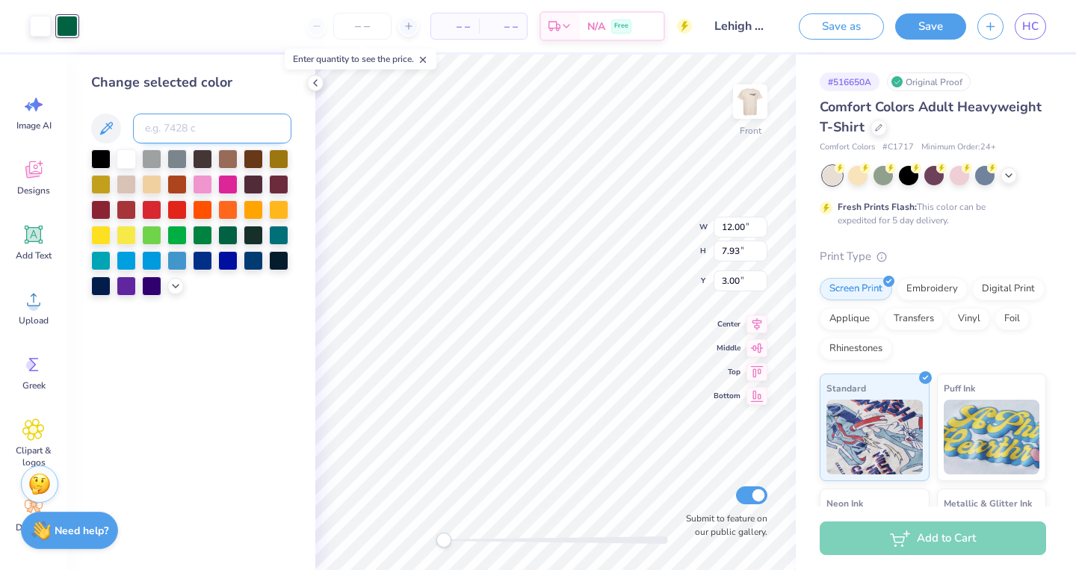
click at [143, 115] on input at bounding box center [212, 129] width 158 height 30
type input "5605"
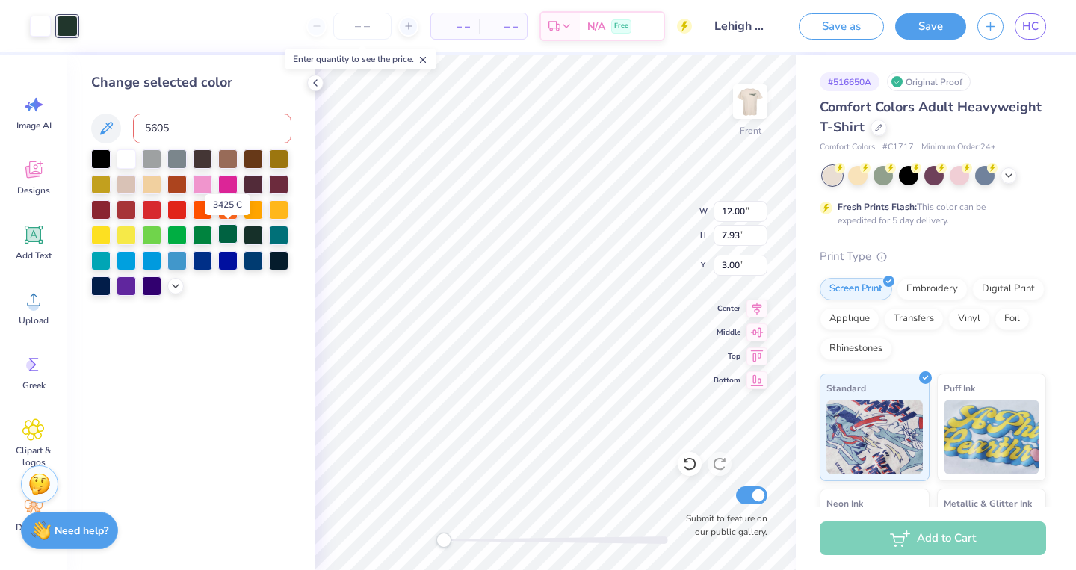
click at [230, 235] on div at bounding box center [227, 233] width 19 height 19
click at [251, 232] on div at bounding box center [253, 233] width 19 height 19
click at [754, 108] on img at bounding box center [750, 102] width 60 height 60
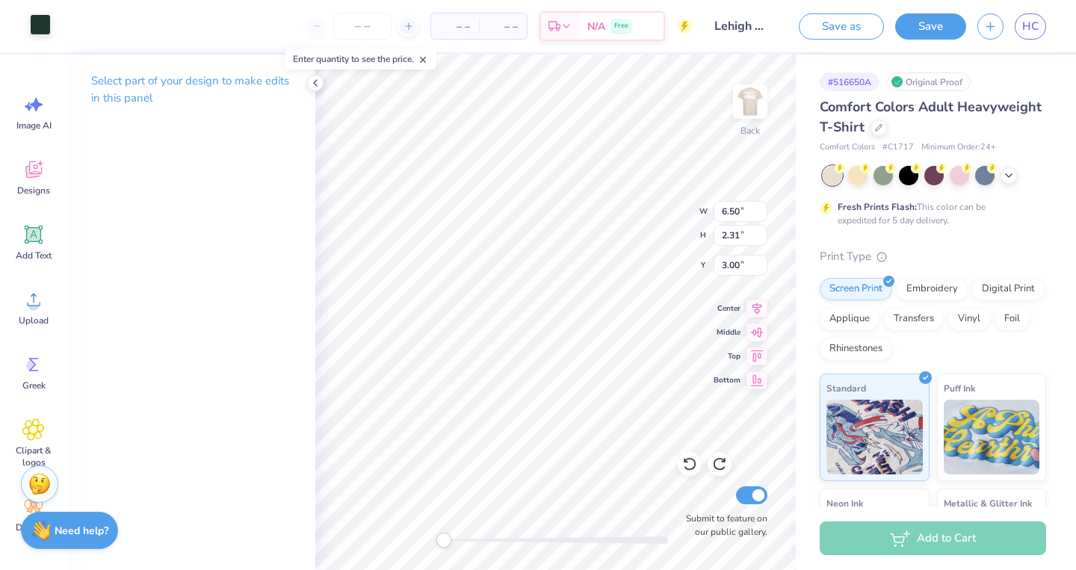
click at [34, 31] on div at bounding box center [40, 24] width 21 height 21
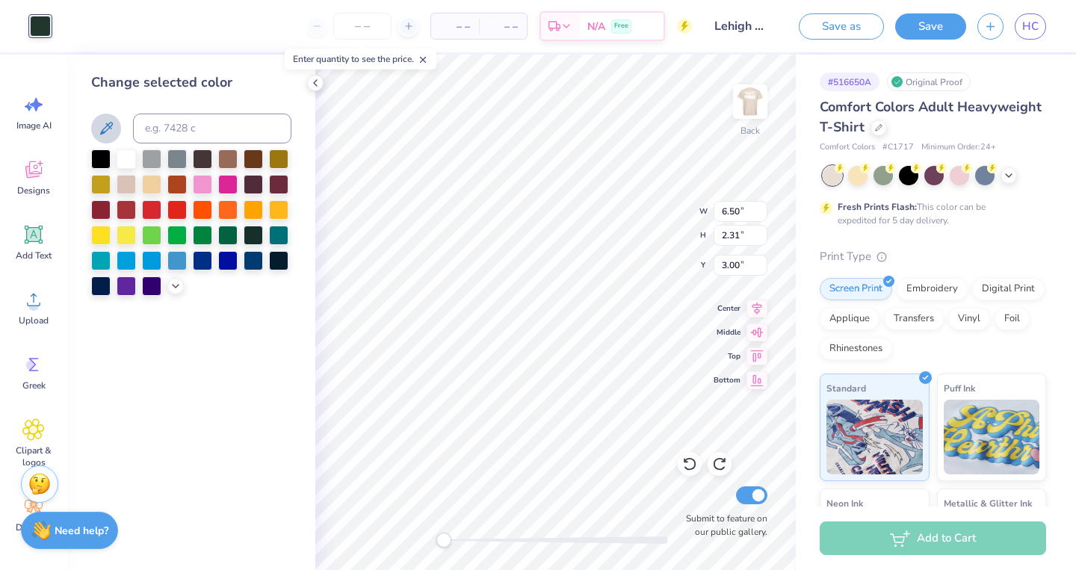
click at [105, 135] on icon at bounding box center [106, 129] width 18 height 18
click at [36, 22] on div at bounding box center [40, 26] width 21 height 21
click at [40, 22] on div at bounding box center [40, 26] width 21 height 21
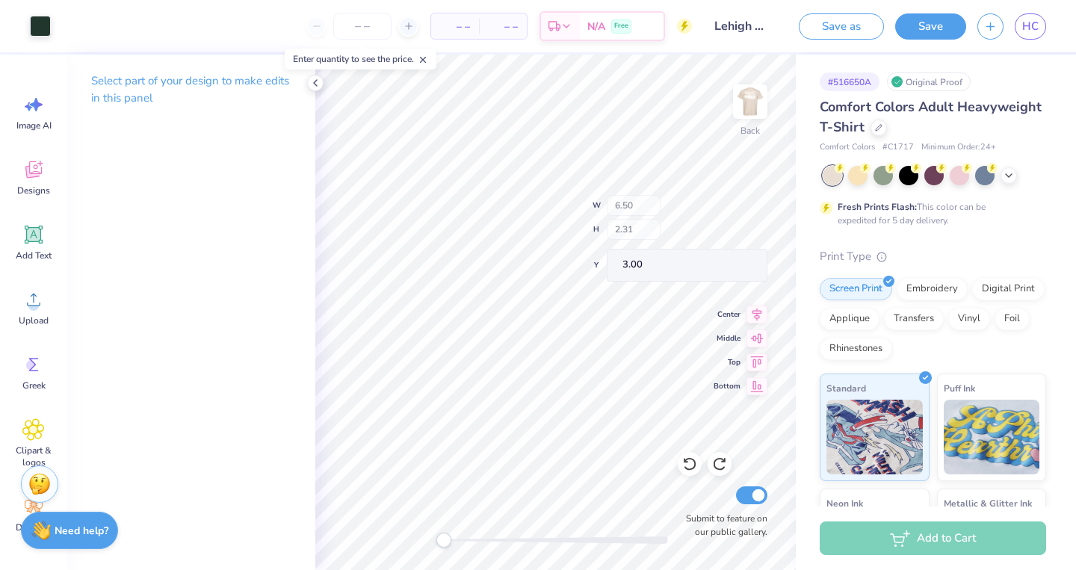
click at [752, 109] on div "Back W 6.50 H 2.31 Y 3.00 Center Middle Top Bottom Submit to feature on our pub…" at bounding box center [555, 312] width 480 height 515
click at [752, 109] on img at bounding box center [750, 102] width 30 height 30
click at [45, 27] on div at bounding box center [40, 24] width 21 height 21
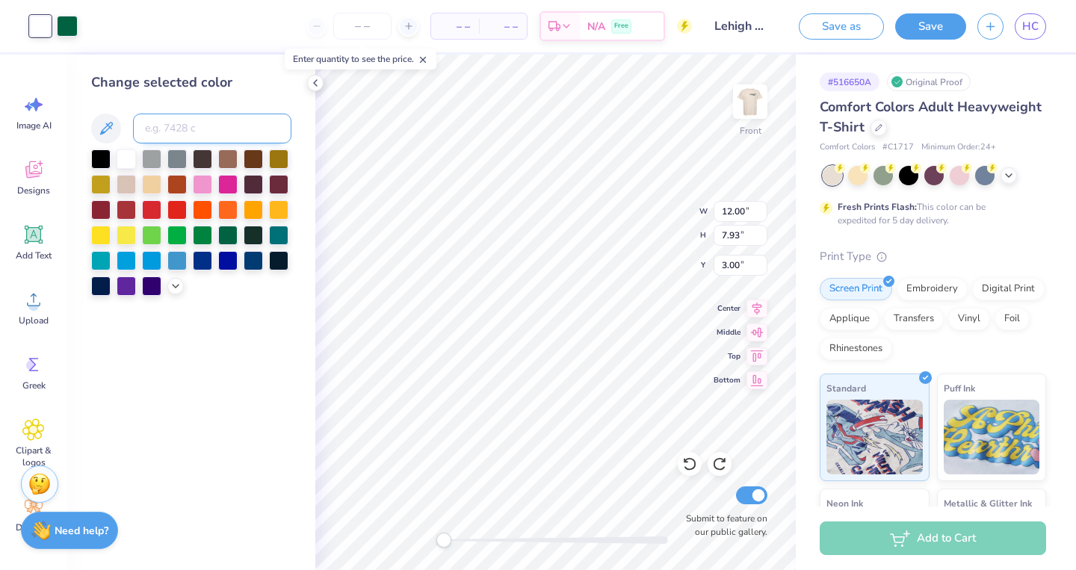
click at [169, 126] on input at bounding box center [212, 129] width 158 height 30
type input "5605"
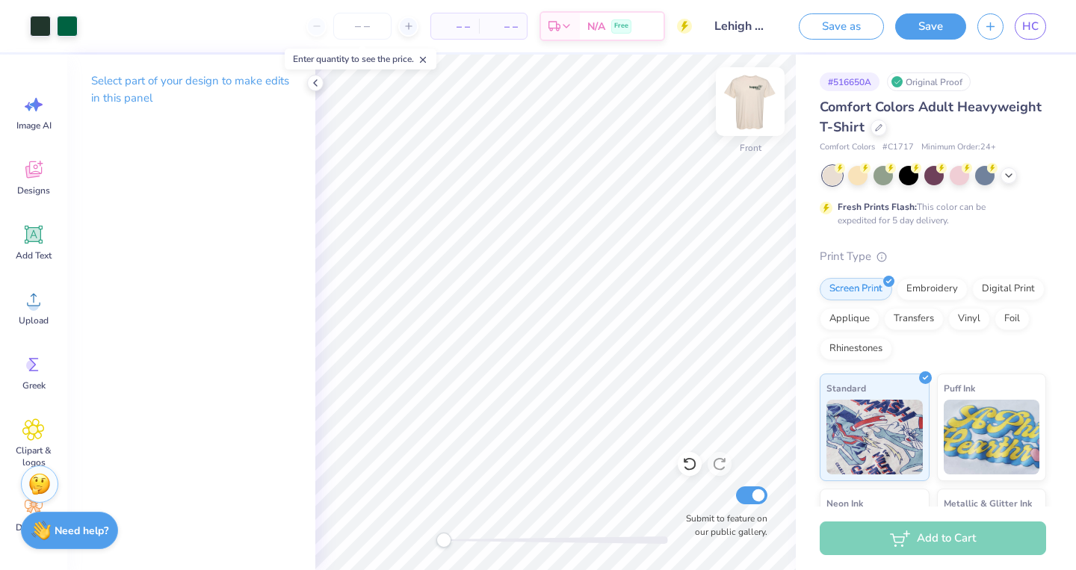
click at [744, 100] on img at bounding box center [750, 102] width 60 height 60
click at [746, 108] on img at bounding box center [750, 102] width 60 height 60
